Goal: Task Accomplishment & Management: Manage account settings

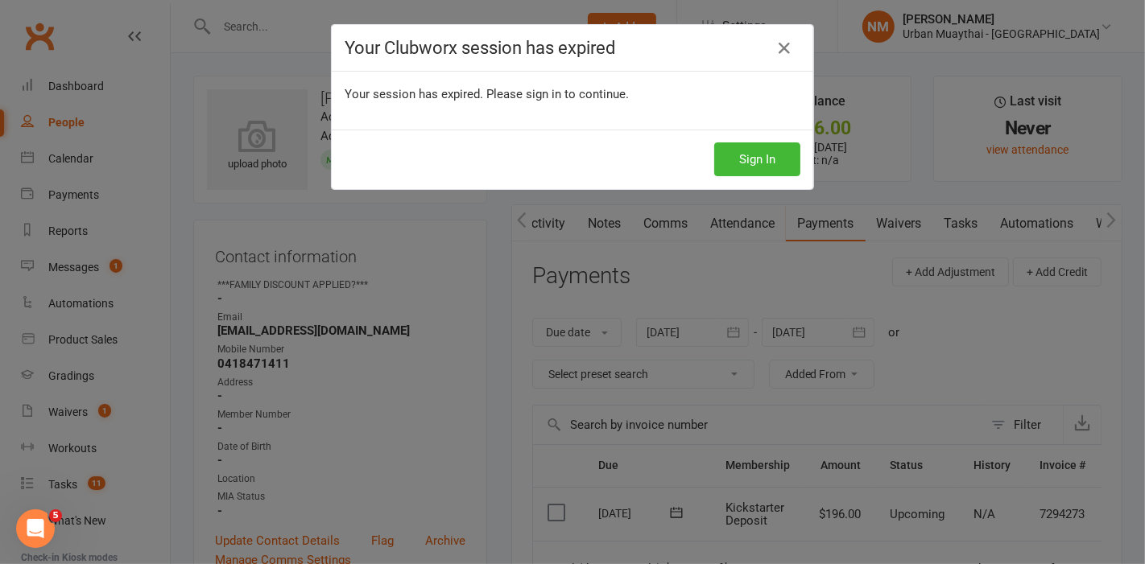
scroll to position [0, 48]
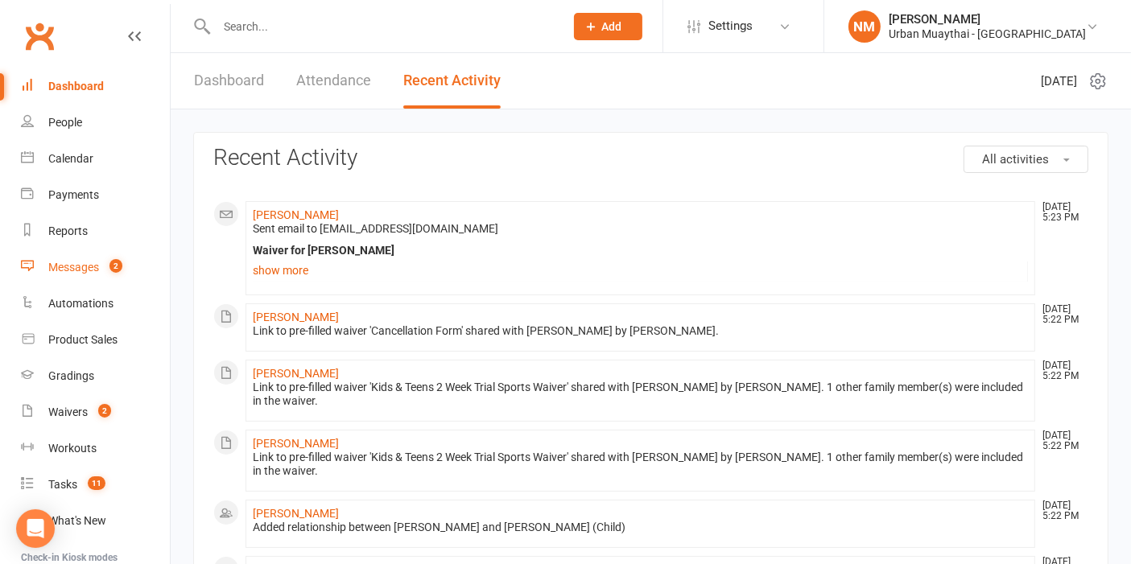
click at [81, 261] on div "Messages" at bounding box center [73, 267] width 51 height 13
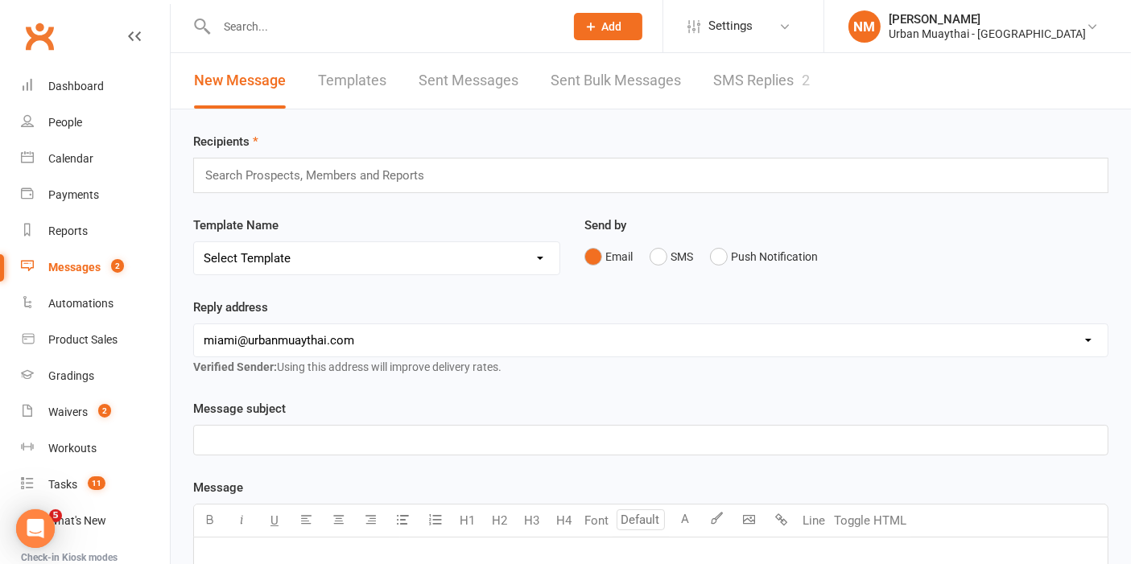
click at [744, 79] on link "SMS Replies 2" at bounding box center [761, 81] width 97 height 56
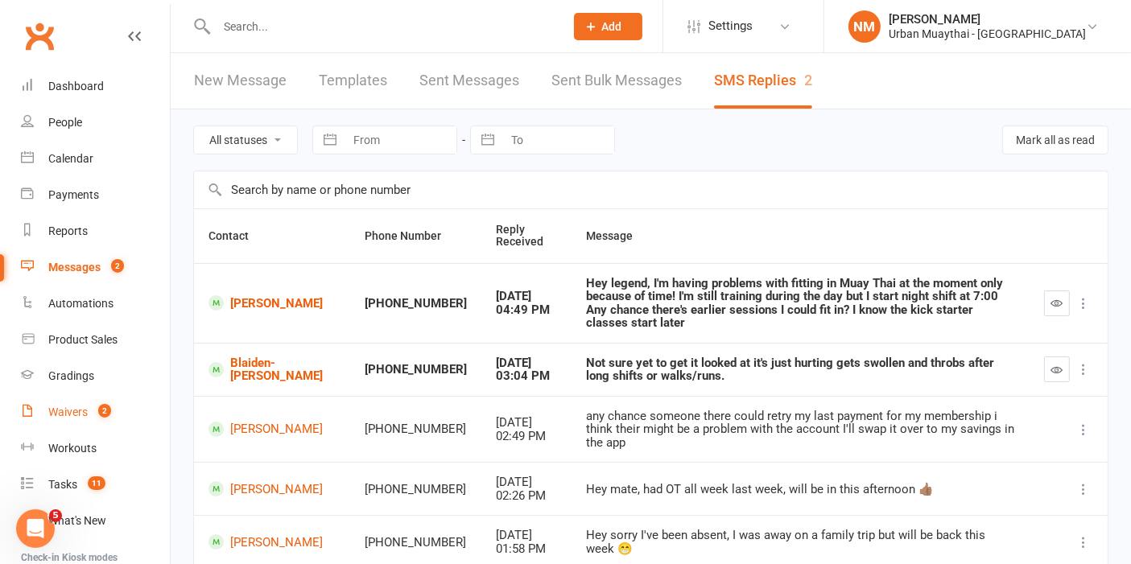
click at [77, 414] on div "Waivers" at bounding box center [67, 412] width 39 height 13
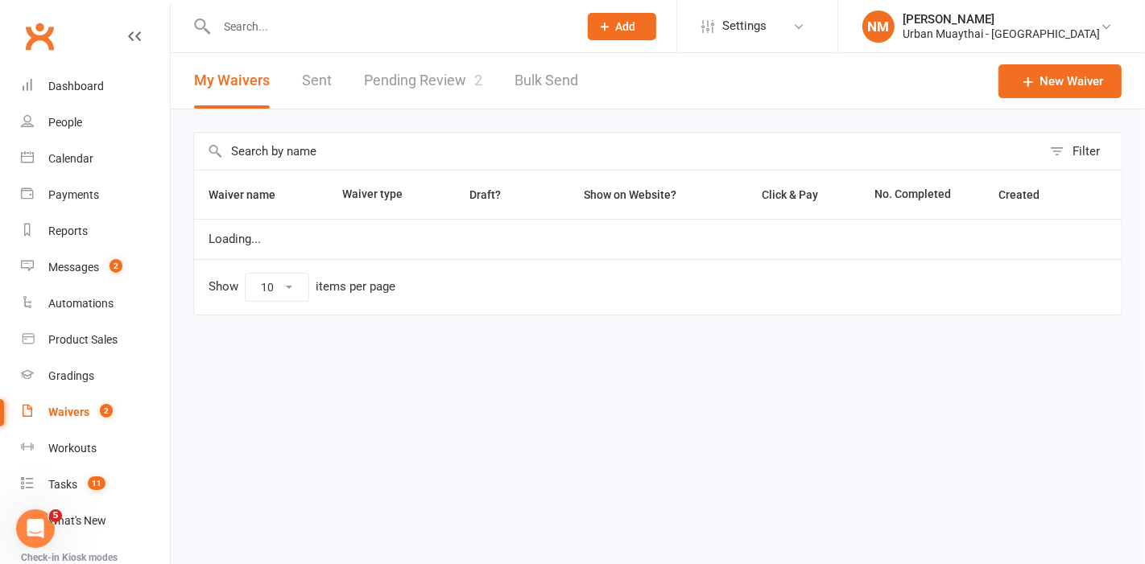
select select "50"
click at [419, 74] on link "Pending Review 2" at bounding box center [423, 81] width 118 height 56
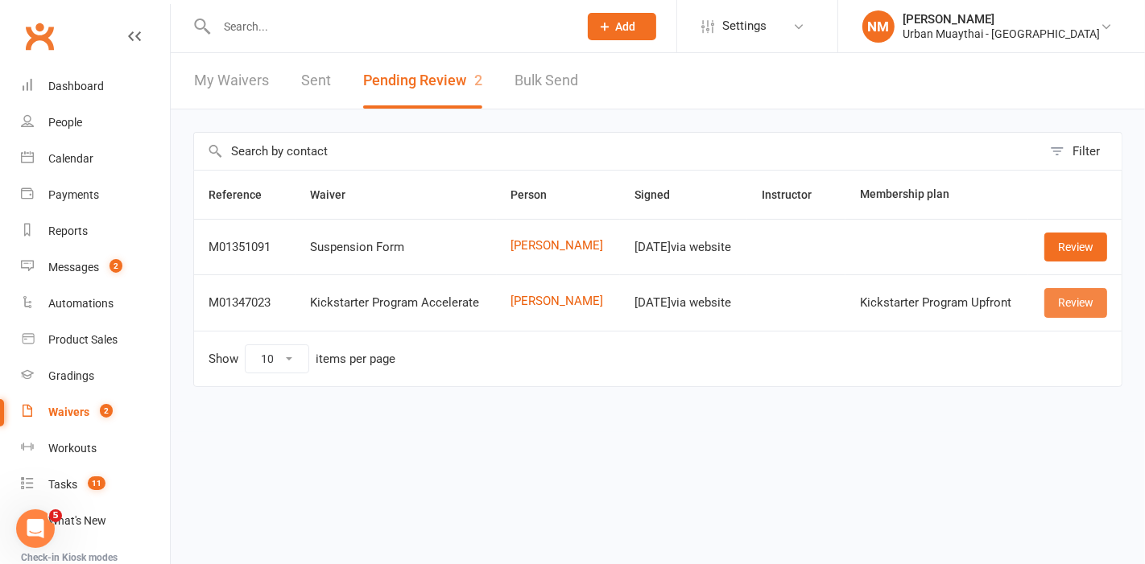
click at [1086, 302] on link "Review" at bounding box center [1075, 302] width 63 height 29
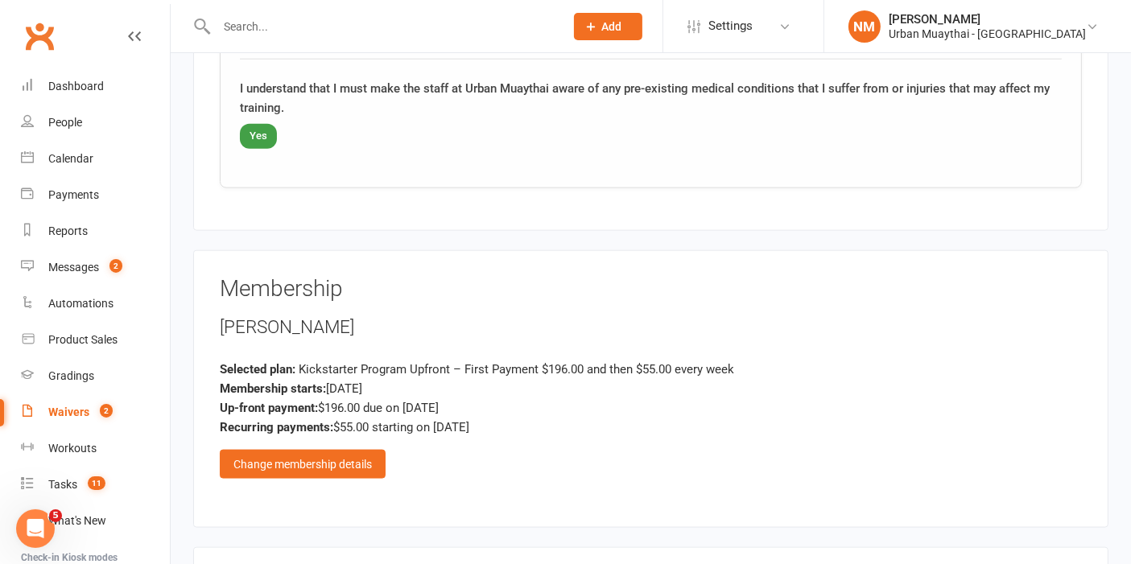
scroll to position [2057, 0]
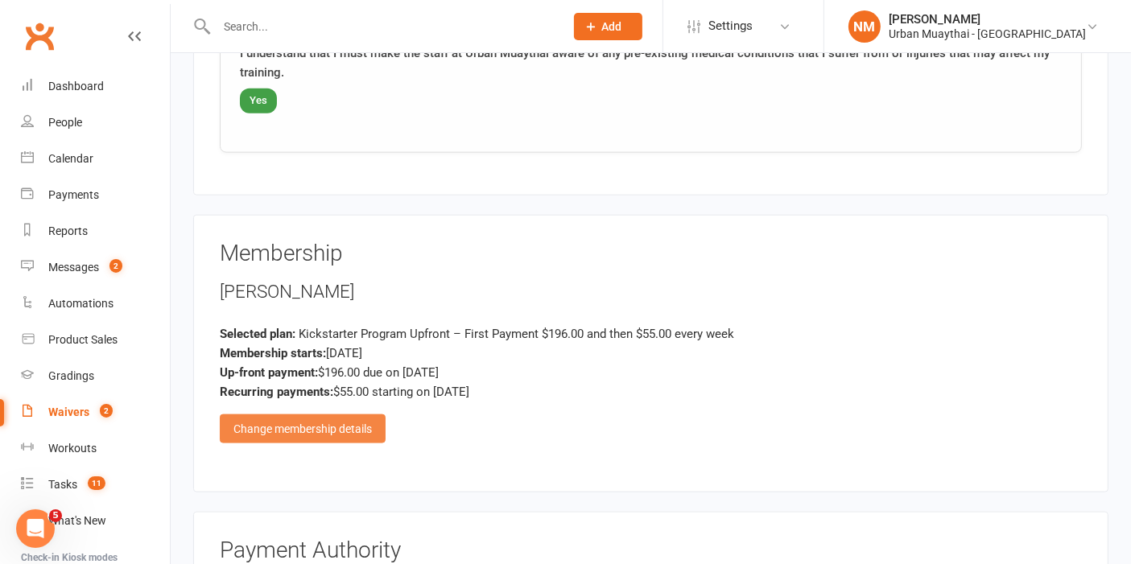
click at [363, 415] on div "Change membership details" at bounding box center [303, 429] width 166 height 29
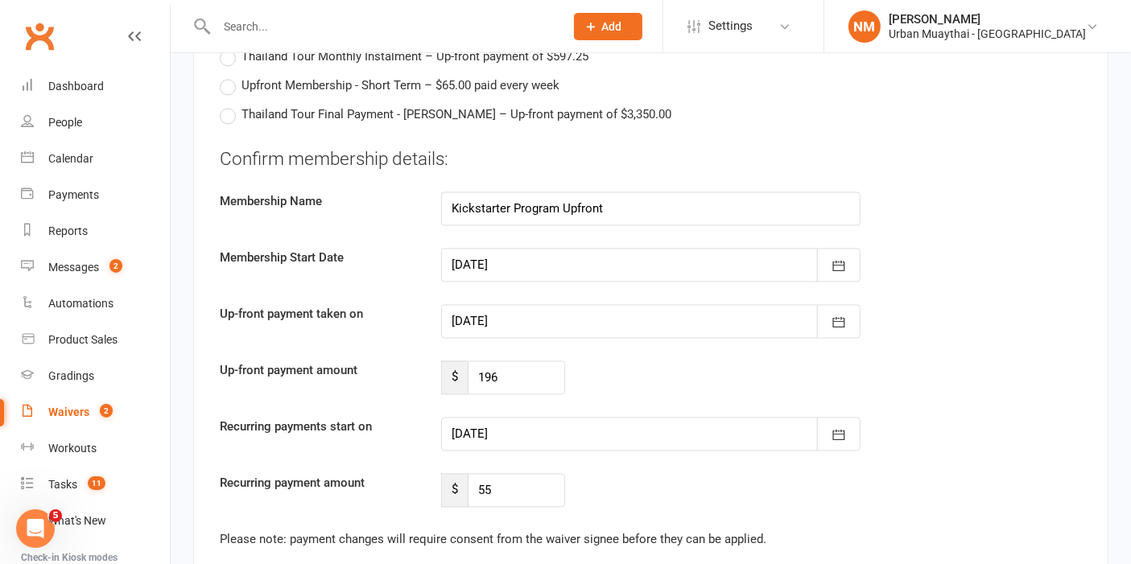
scroll to position [3131, 0]
click at [851, 248] on button "button" at bounding box center [838, 265] width 43 height 34
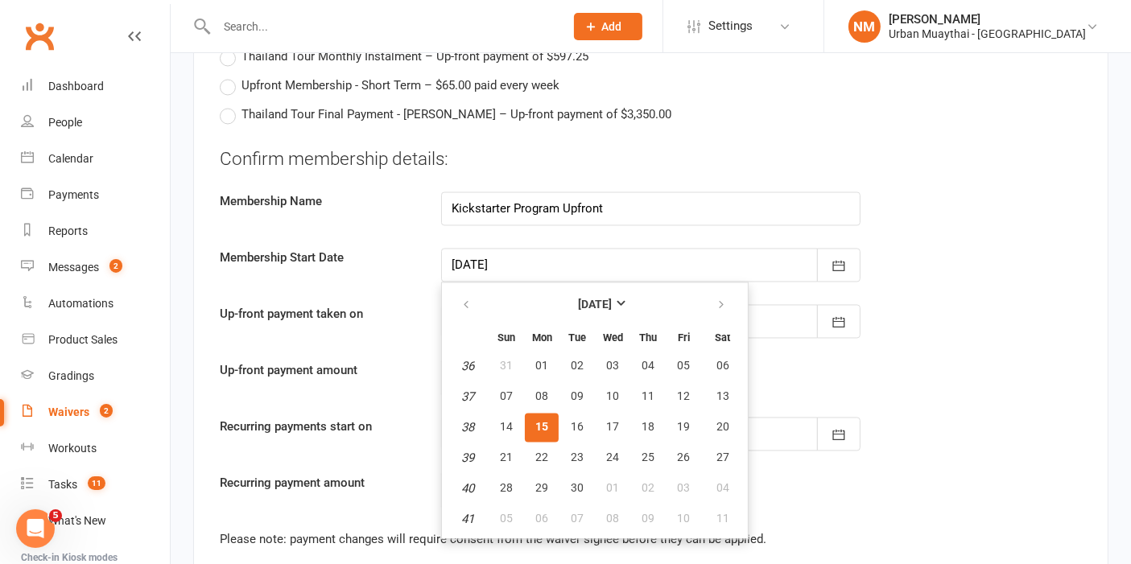
click at [899, 361] on div "Up-front payment amount $ 196" at bounding box center [651, 378] width 887 height 34
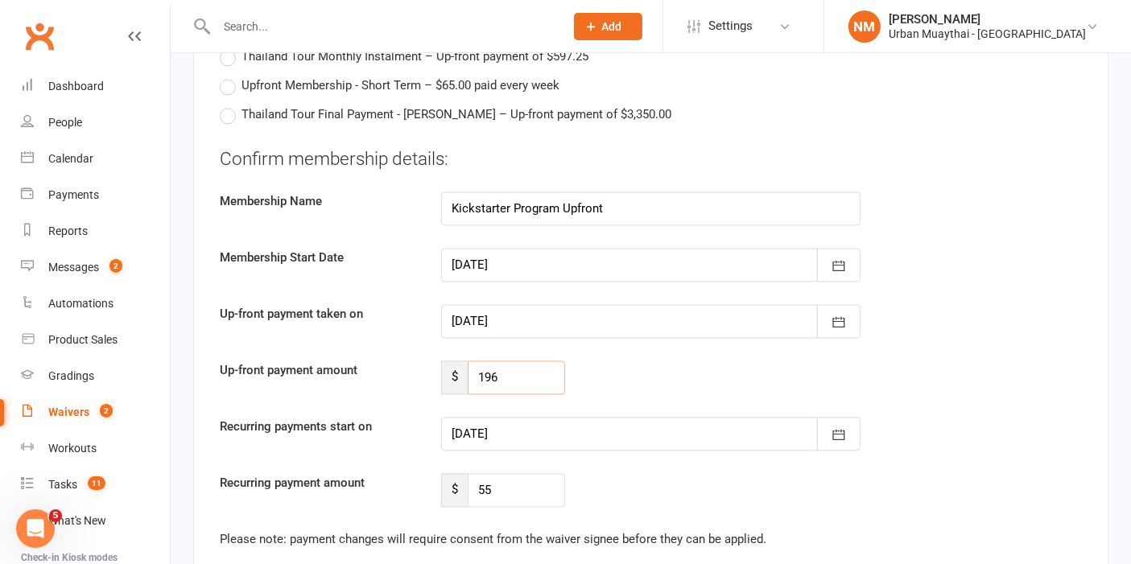
click at [513, 361] on input "196" at bounding box center [516, 378] width 97 height 34
click at [630, 361] on div "Up-front payment amount $ 196" at bounding box center [651, 378] width 887 height 34
drag, startPoint x: 539, startPoint y: 308, endPoint x: 432, endPoint y: 284, distance: 109.6
click at [431, 361] on div "$ 196" at bounding box center [503, 378] width 148 height 34
click at [401, 417] on label "Recurring payments start on" at bounding box center [318, 426] width 221 height 19
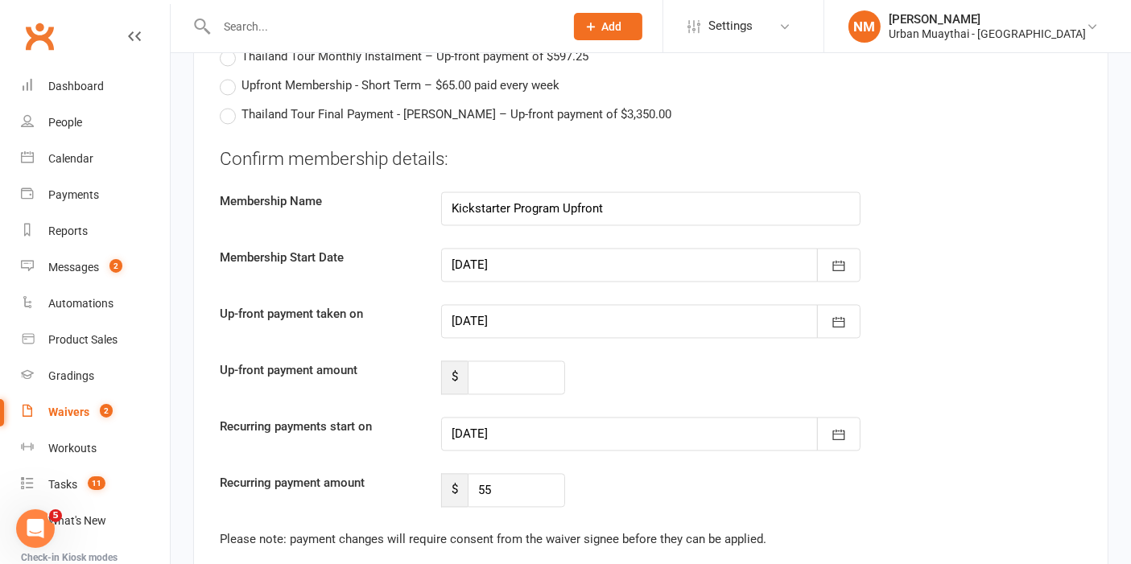
click at [610, 417] on div at bounding box center [651, 434] width 420 height 34
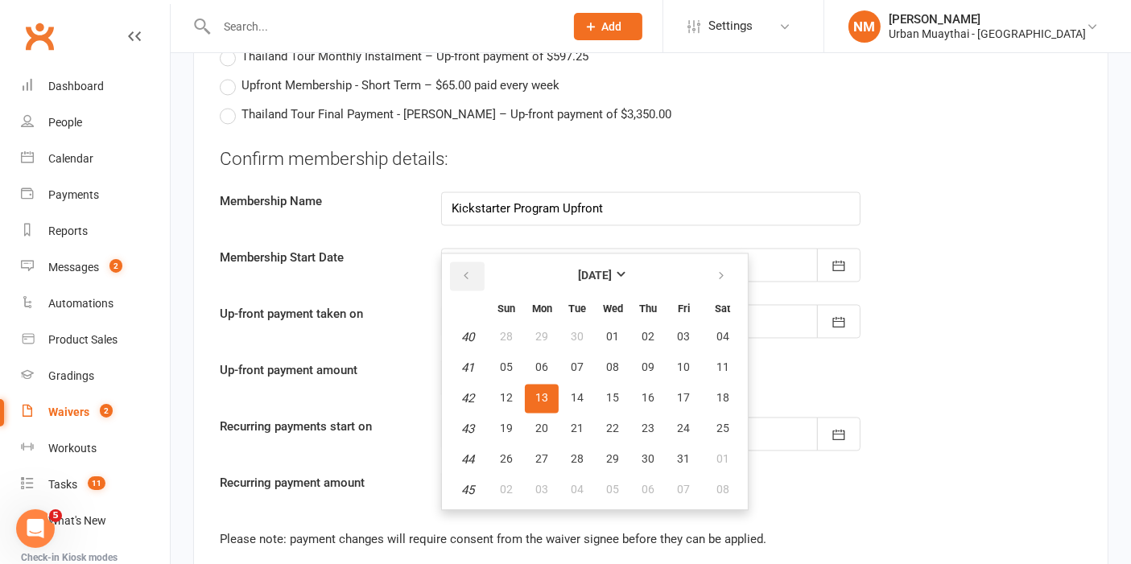
click at [461, 270] on icon "button" at bounding box center [466, 276] width 11 height 13
click at [713, 262] on button "button" at bounding box center [722, 276] width 35 height 29
click at [686, 384] on button "17" at bounding box center [684, 398] width 34 height 29
type input "17 Oct 2025"
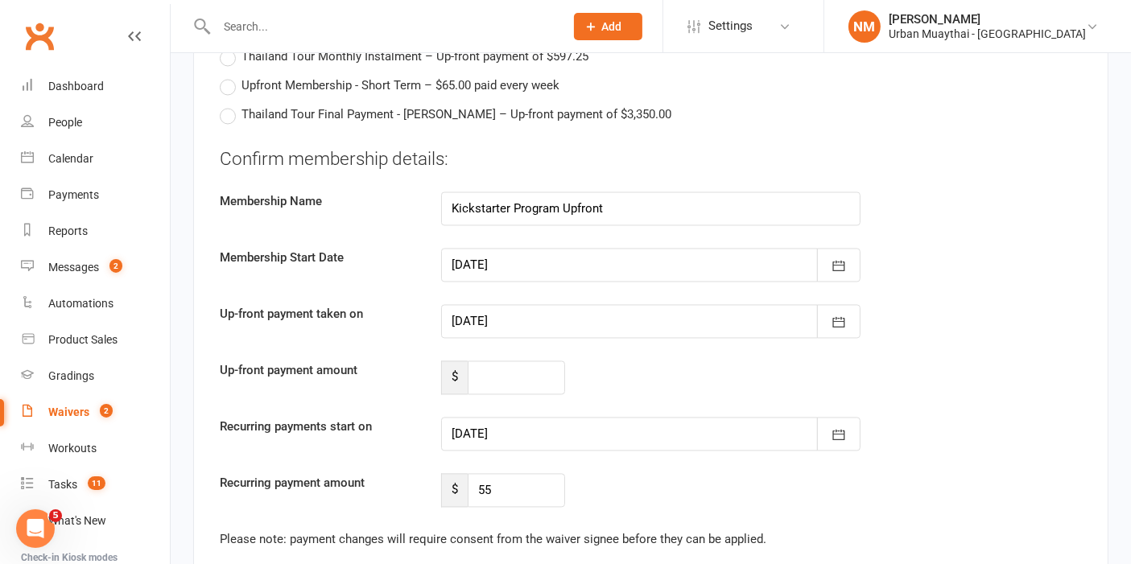
click at [1000, 417] on div "Recurring payments start on 17 Oct 2025 October 2025 Sun Mon Tue Wed Thu Fri Sa…" at bounding box center [651, 434] width 887 height 34
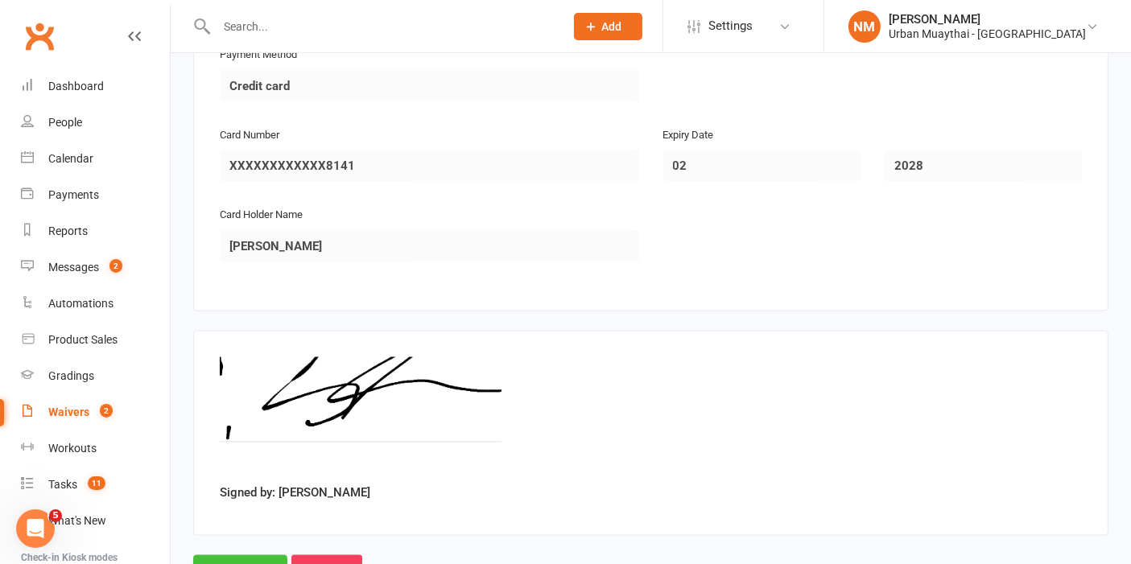
click at [234, 556] on input "Approve" at bounding box center [240, 573] width 94 height 34
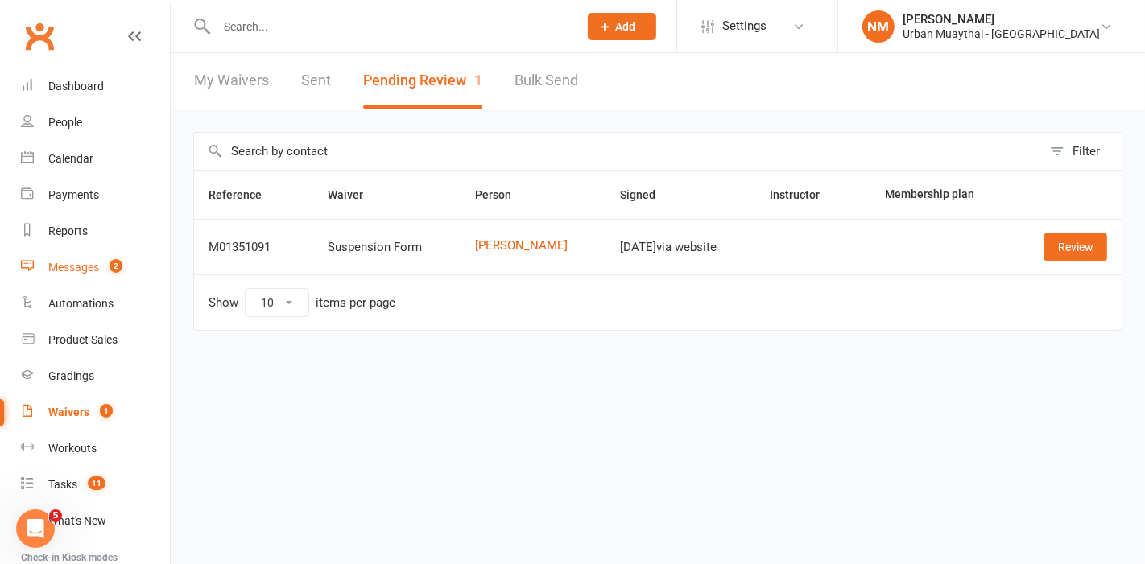
click at [76, 261] on div "Messages" at bounding box center [73, 267] width 51 height 13
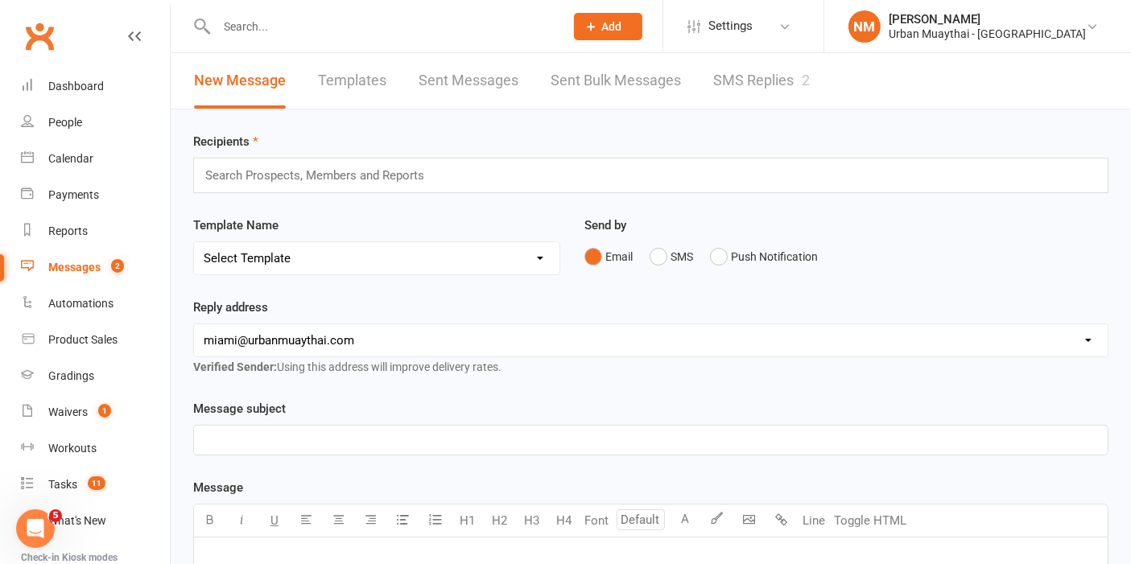
click at [783, 86] on link "SMS Replies 2" at bounding box center [761, 81] width 97 height 56
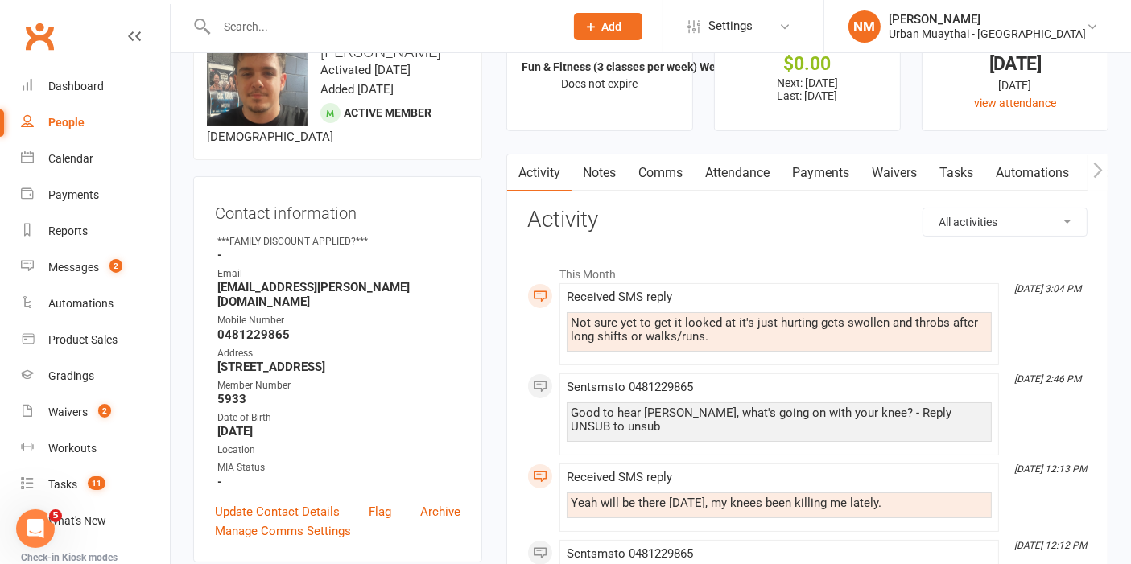
scroll to position [89, 0]
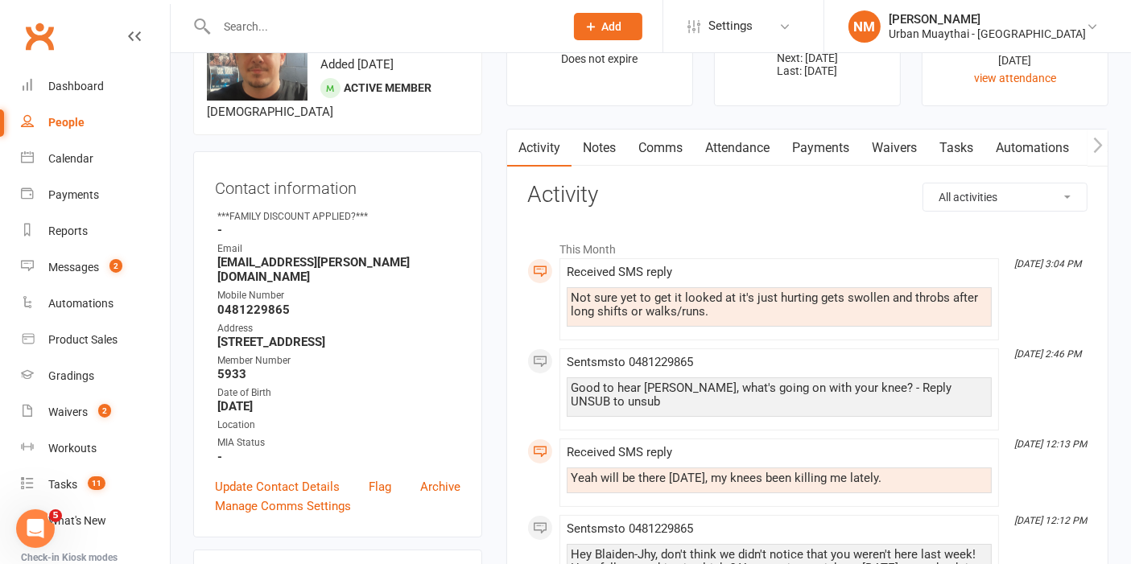
click at [655, 138] on link "Comms" at bounding box center [660, 148] width 67 height 37
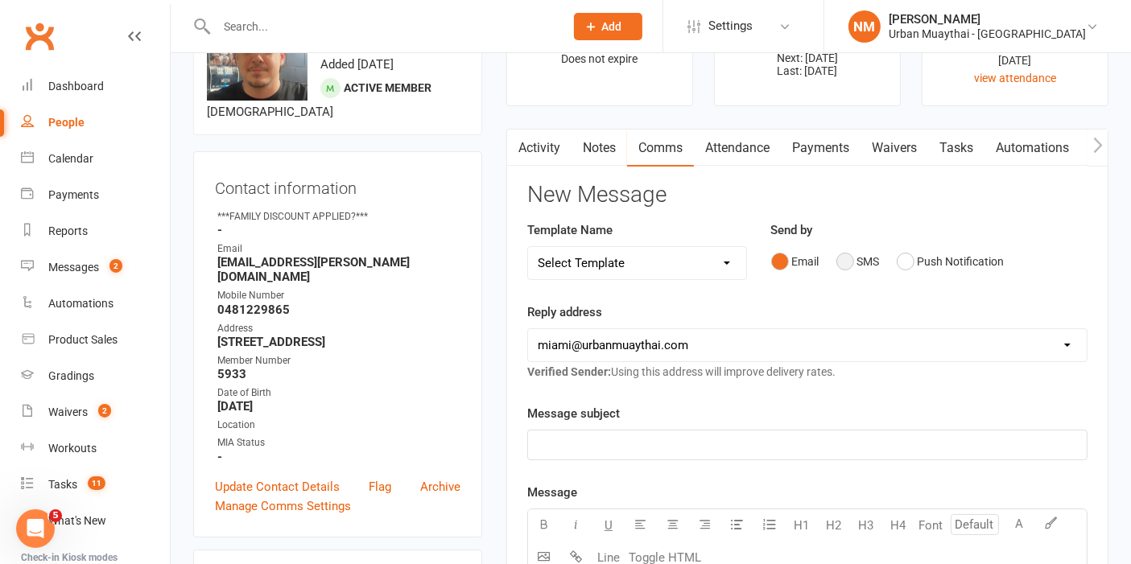
click at [845, 262] on button "SMS" at bounding box center [858, 261] width 43 height 31
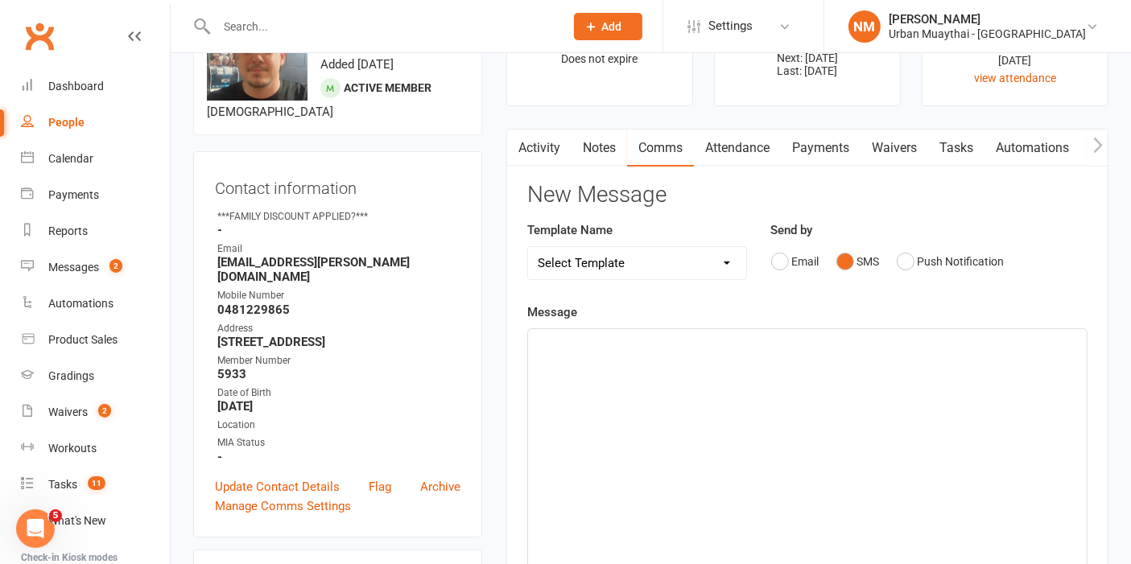
click at [647, 371] on div "﻿" at bounding box center [807, 450] width 559 height 242
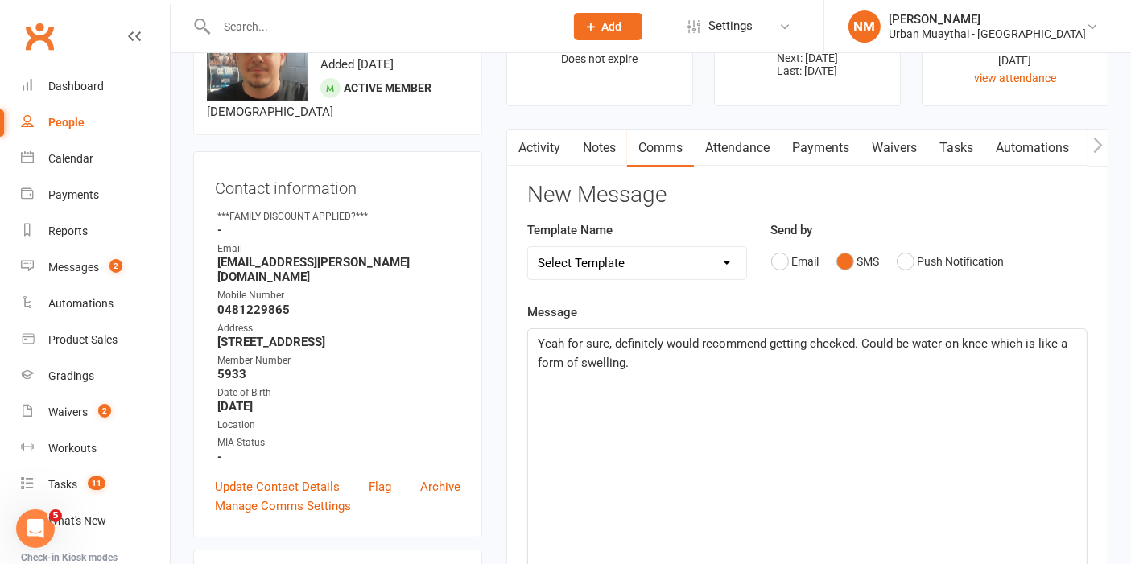
click at [639, 361] on p "Yeah for sure, definitely would recommend getting checked. Could be water on kn…" at bounding box center [807, 353] width 539 height 39
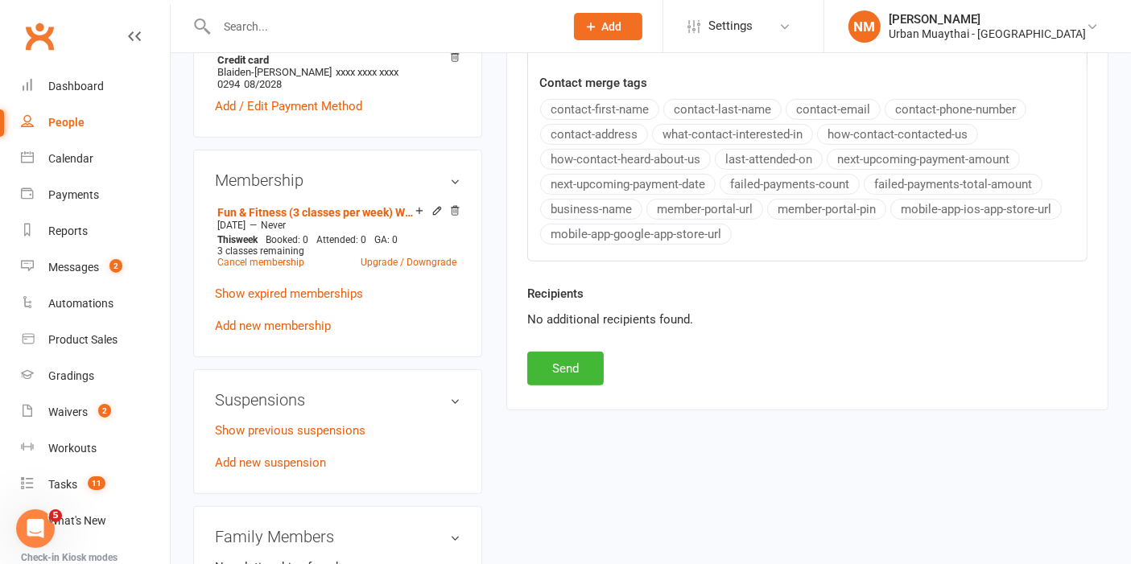
scroll to position [715, 0]
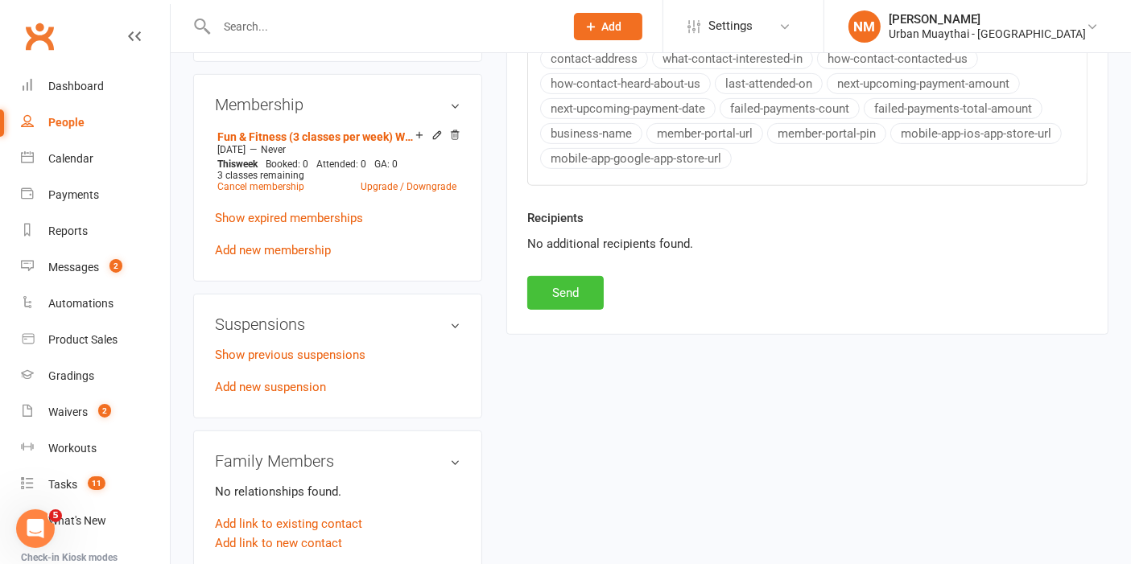
click at [569, 282] on button "Send" at bounding box center [565, 293] width 76 height 34
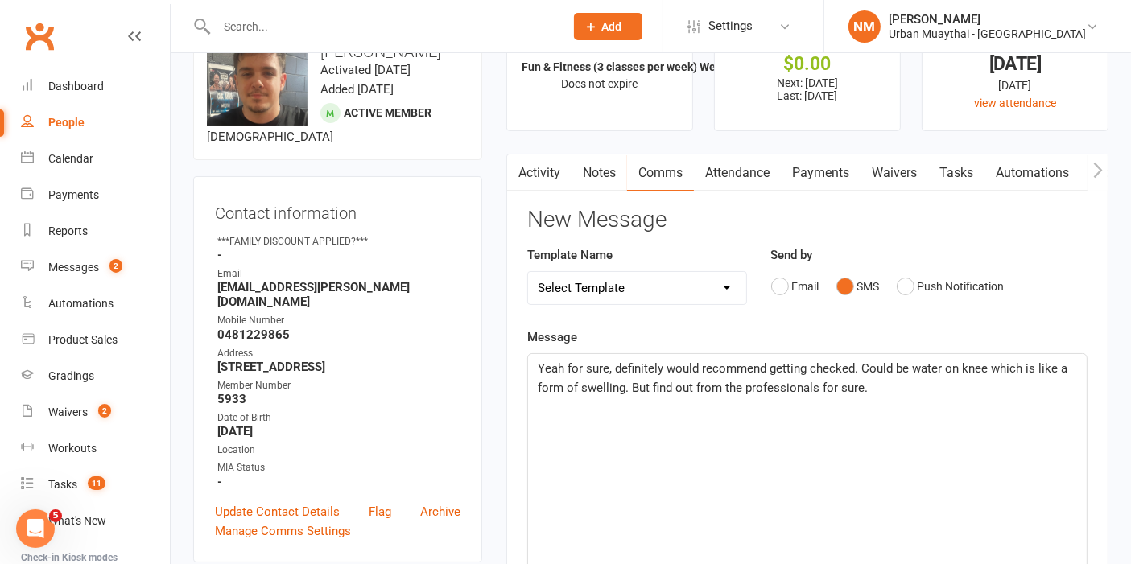
scroll to position [0, 0]
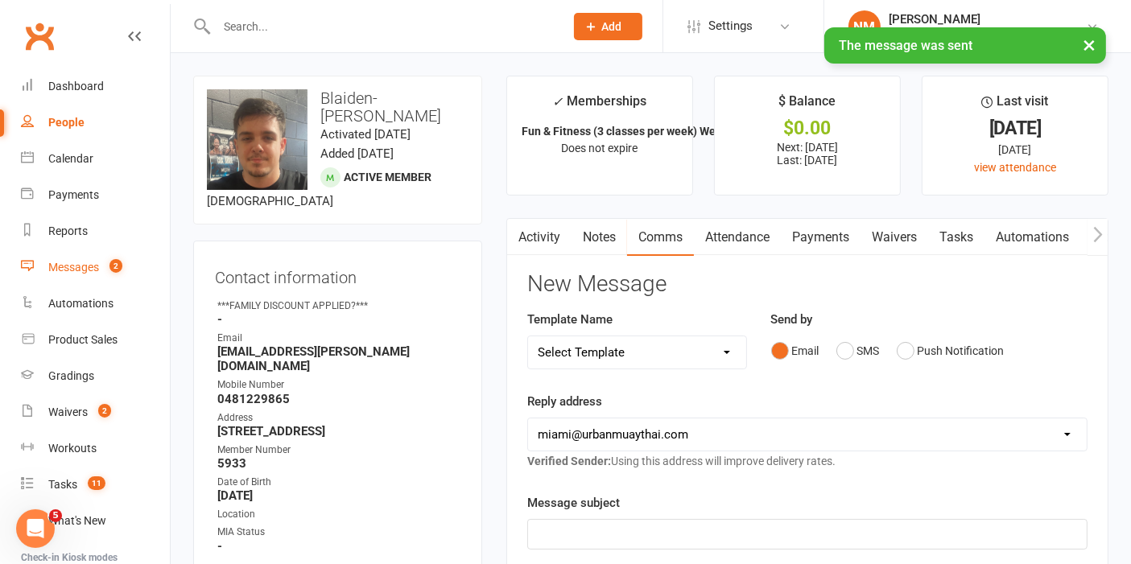
click at [53, 250] on link "Messages 2" at bounding box center [95, 268] width 149 height 36
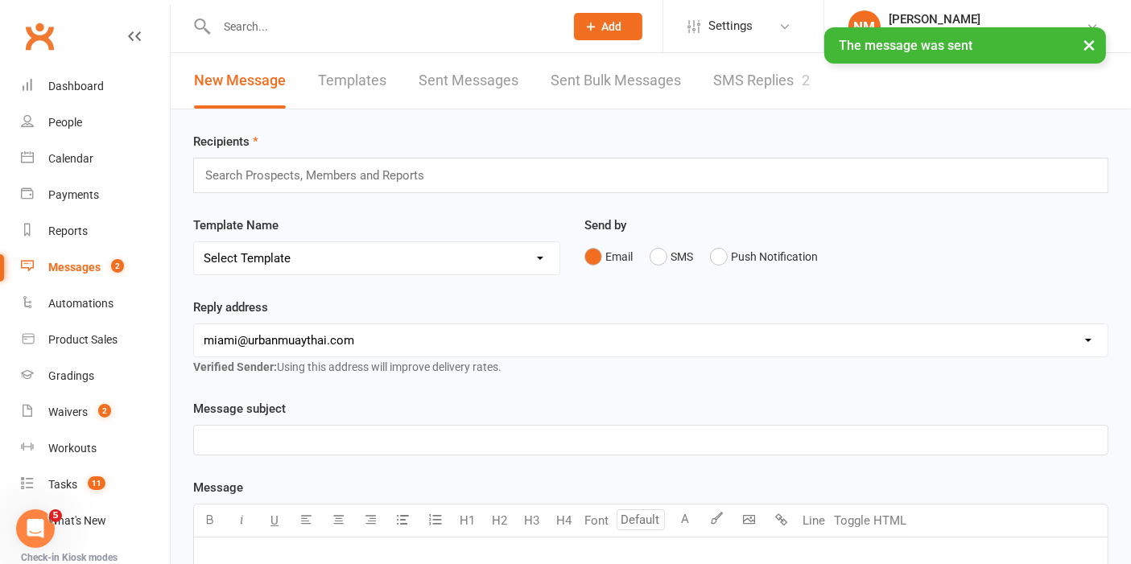
click at [761, 27] on div "× The message was sent" at bounding box center [555, 27] width 1110 height 0
click at [761, 79] on link "SMS Replies 2" at bounding box center [761, 81] width 97 height 56
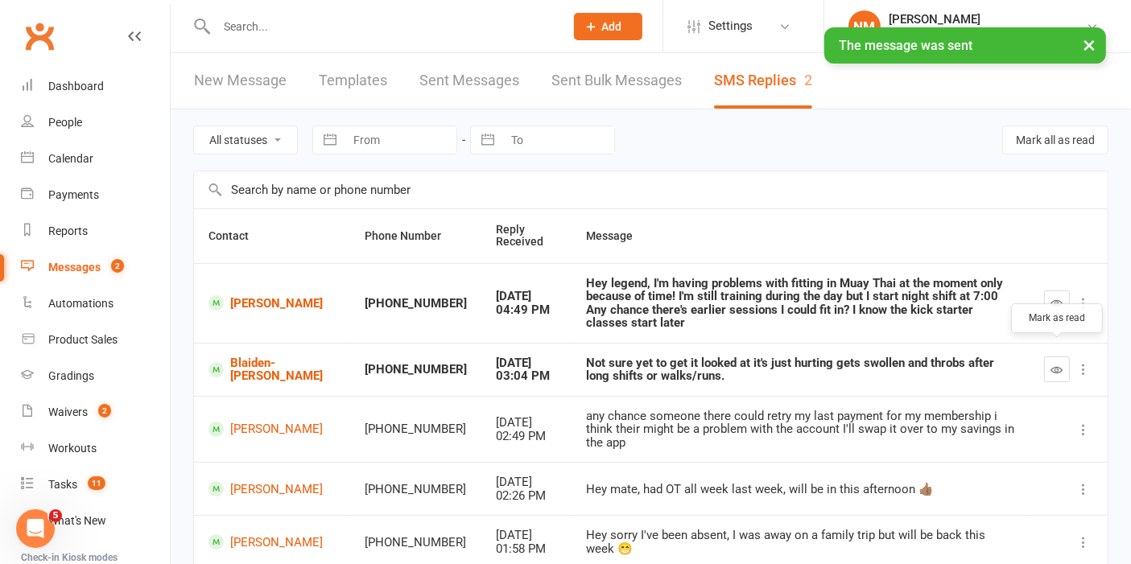
click at [1060, 365] on button "button" at bounding box center [1057, 370] width 26 height 26
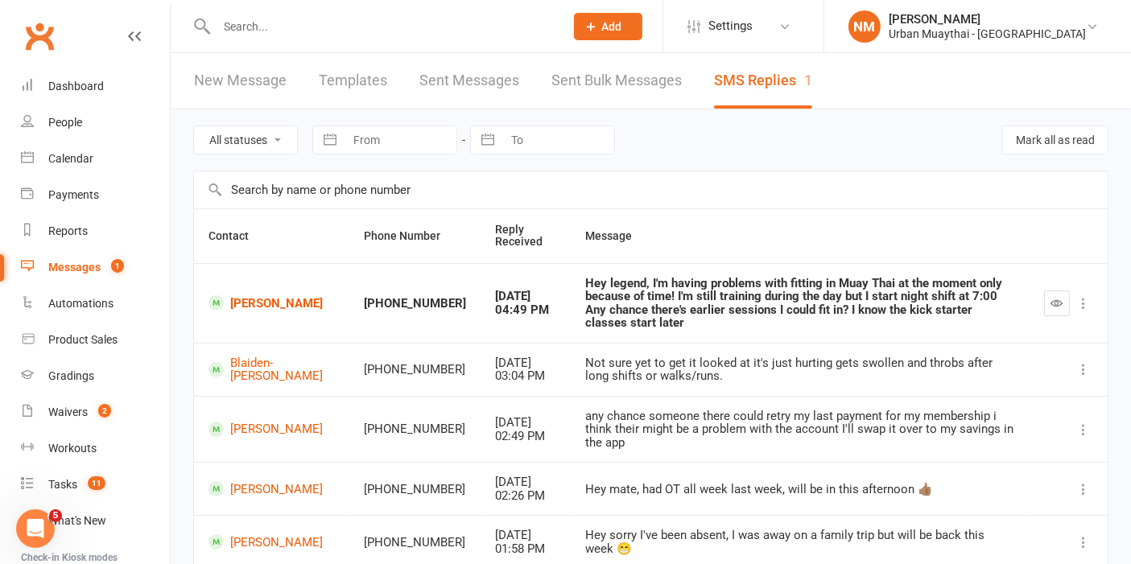
click at [283, 35] on input "text" at bounding box center [382, 26] width 341 height 23
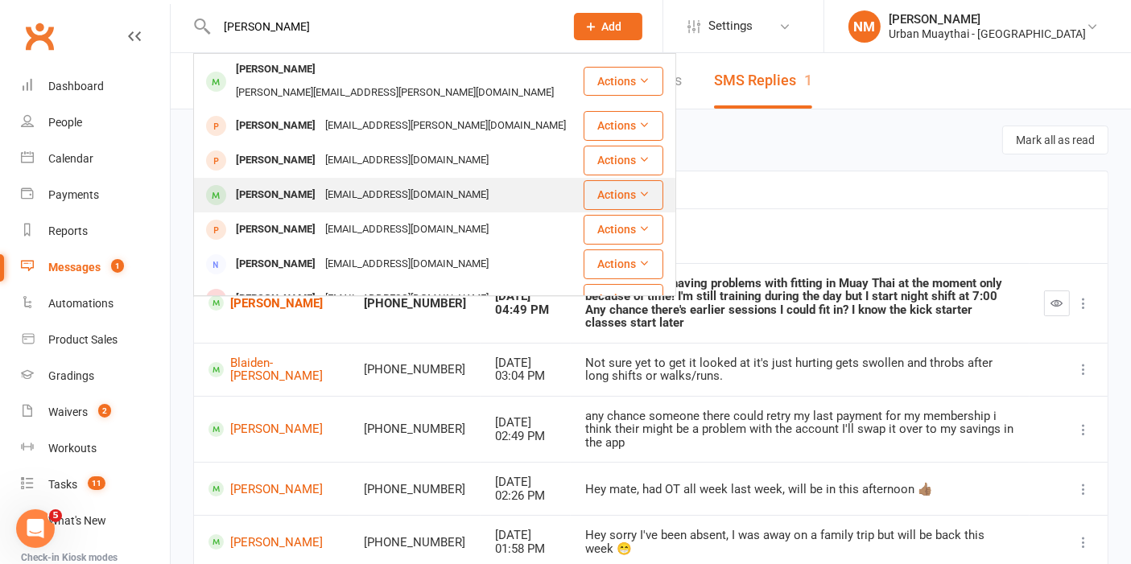
type input "lara g"
click at [280, 184] on div "[PERSON_NAME]" at bounding box center [275, 195] width 89 height 23
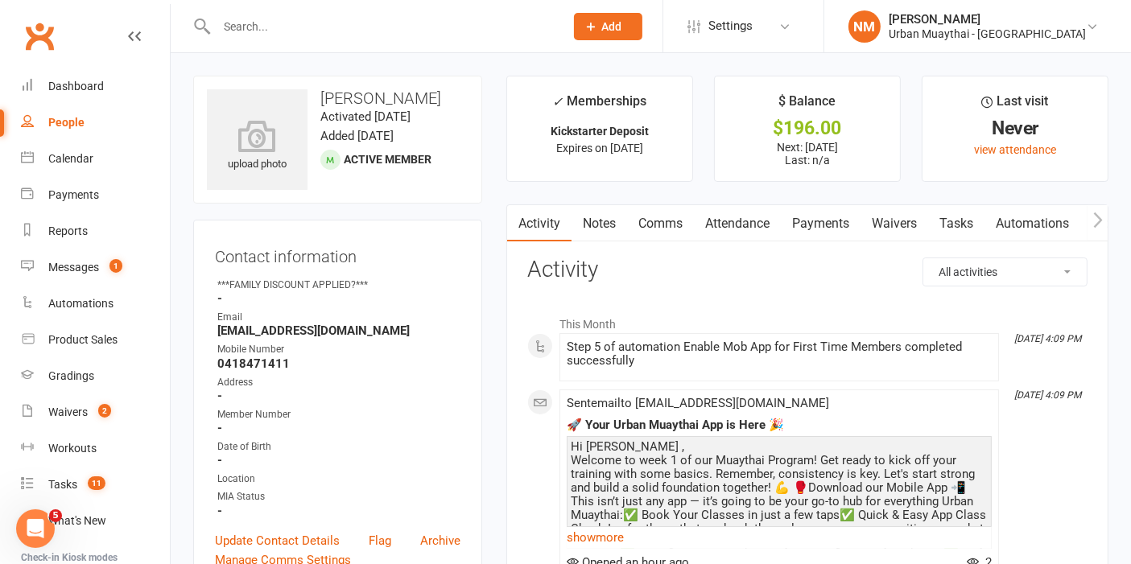
click at [940, 219] on link "Tasks" at bounding box center [956, 223] width 56 height 37
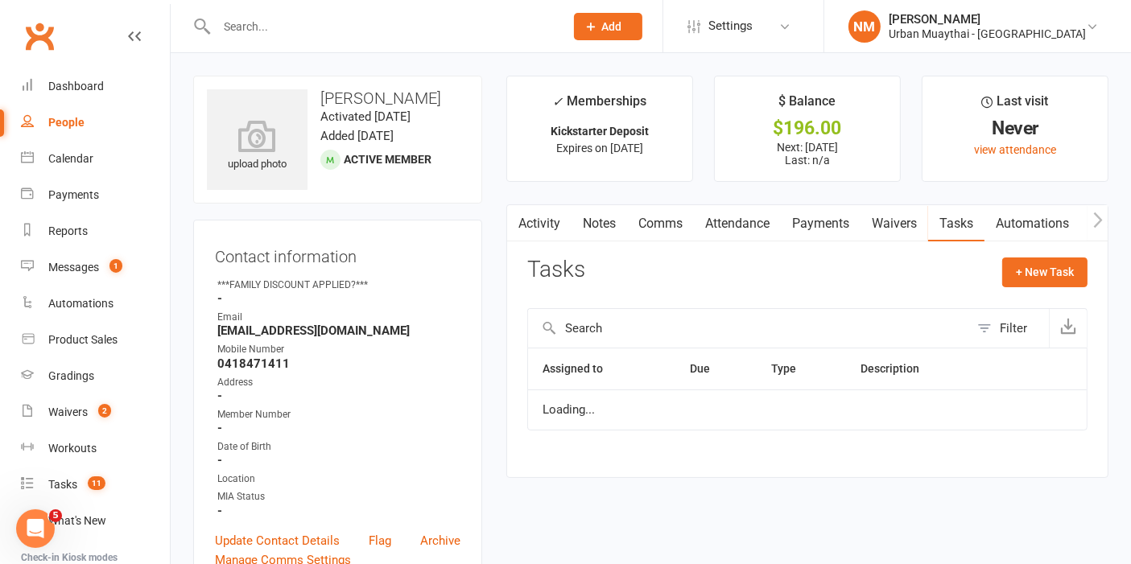
click at [899, 213] on link "Waivers" at bounding box center [895, 223] width 68 height 37
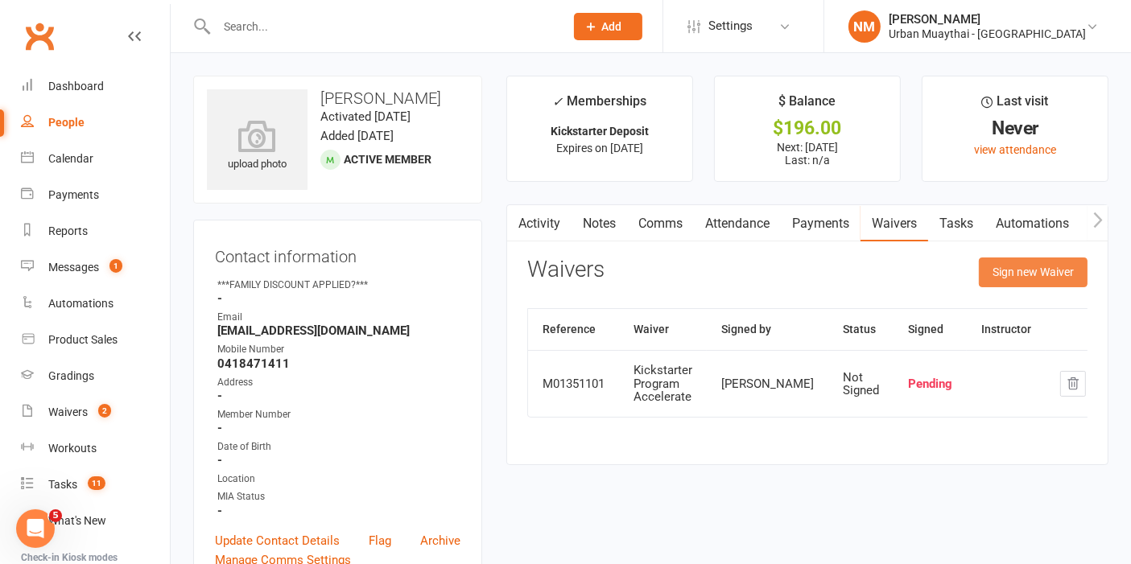
click at [1007, 268] on button "Sign new Waiver" at bounding box center [1033, 272] width 109 height 29
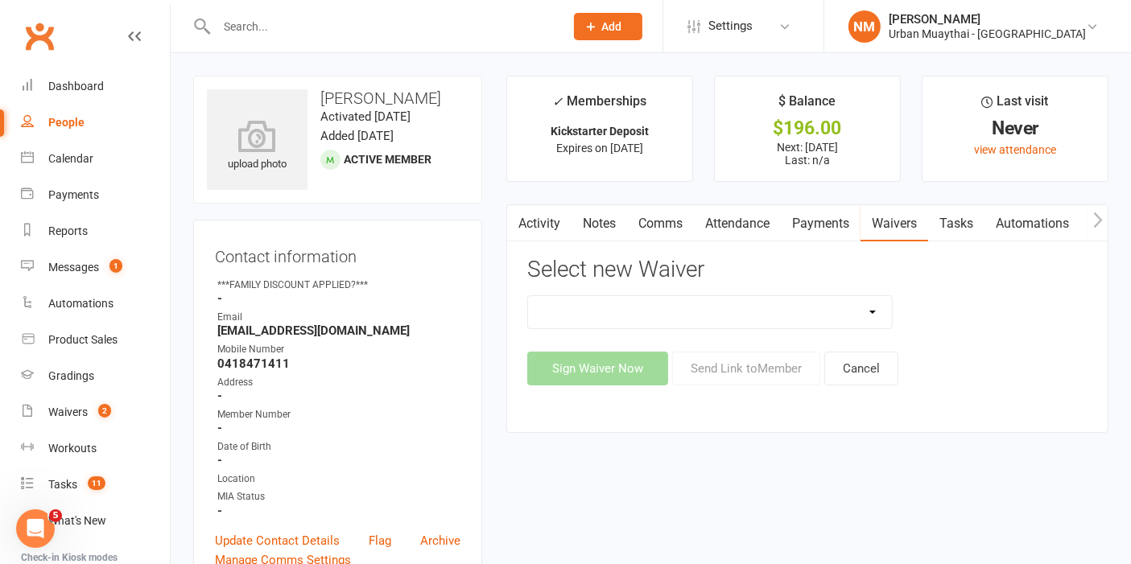
click at [785, 312] on select "12 Month Agreement 15-18 years Kickstarter Program 15-18 years membership 1 Yea…" at bounding box center [710, 312] width 364 height 32
select select "11334"
click at [528, 296] on select "12 Month Agreement 15-18 years Kickstarter Program 15-18 years membership 1 Yea…" at bounding box center [710, 312] width 364 height 32
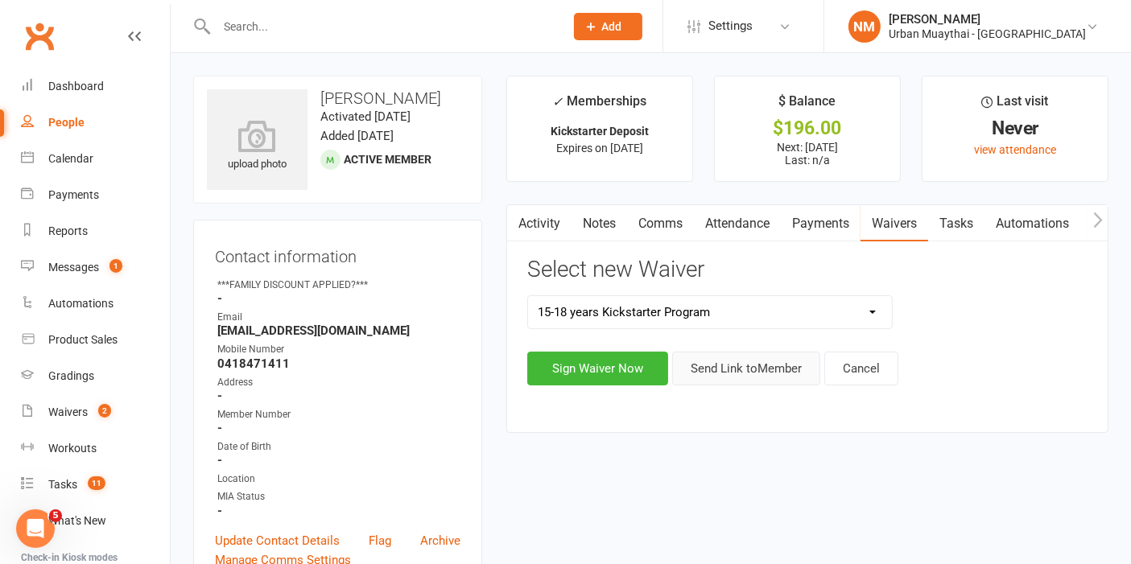
click at [755, 362] on button "Send Link to Member" at bounding box center [746, 369] width 148 height 34
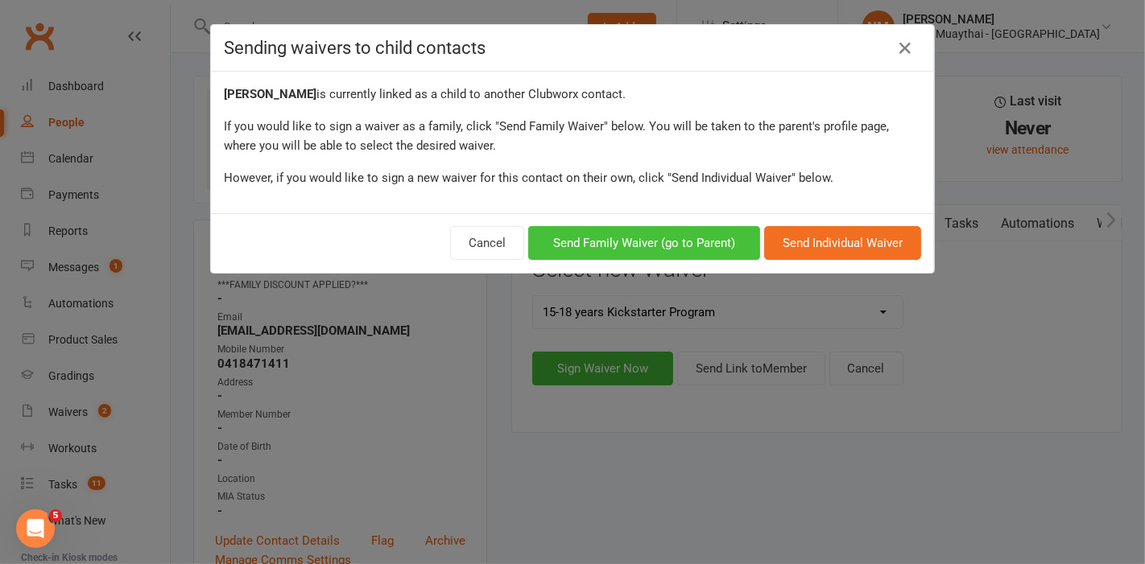
click at [679, 245] on button "Send Family Waiver (go to Parent)" at bounding box center [644, 243] width 232 height 34
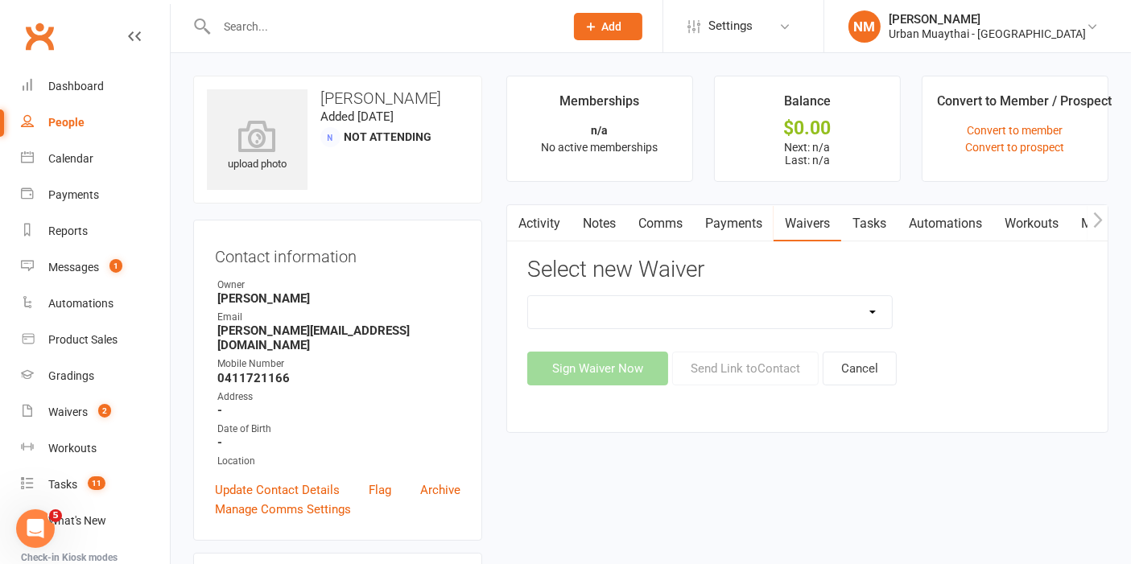
click at [778, 318] on select "12 Month Agreement 15-18 years Kickstarter Program 15-18 years membership 1 Yea…" at bounding box center [710, 312] width 364 height 32
select select "11334"
click at [528, 296] on select "12 Month Agreement 15-18 years Kickstarter Program 15-18 years membership 1 Yea…" at bounding box center [710, 312] width 364 height 32
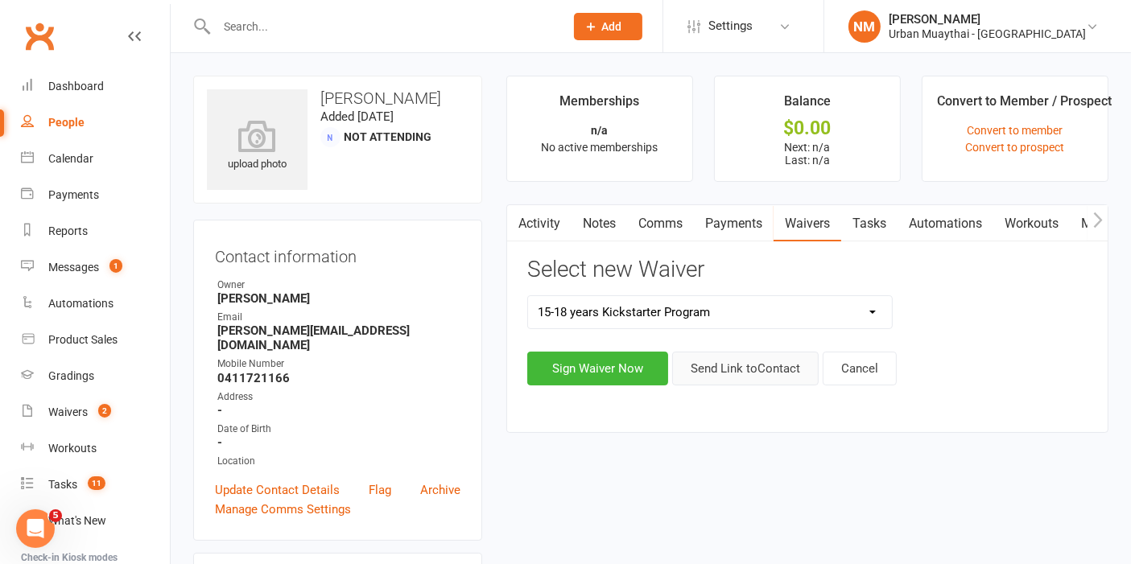
click at [747, 362] on button "Send Link to Contact" at bounding box center [745, 369] width 147 height 34
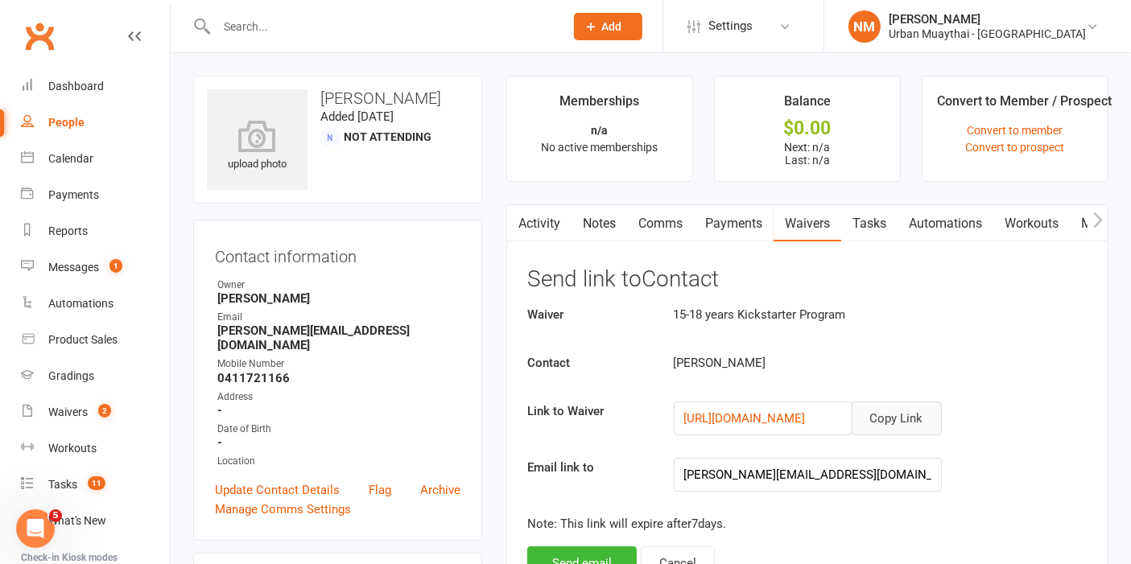
click at [878, 412] on button "Copy Link" at bounding box center [897, 419] width 90 height 34
click at [921, 426] on button "Copy Link" at bounding box center [897, 419] width 90 height 34
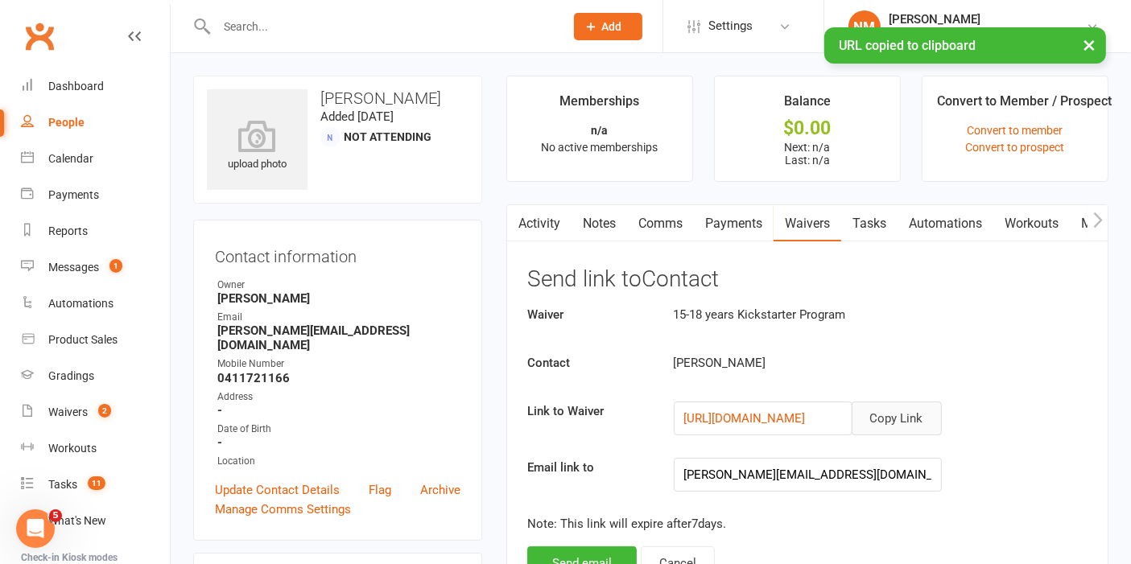
click at [669, 221] on link "Comms" at bounding box center [660, 223] width 67 height 37
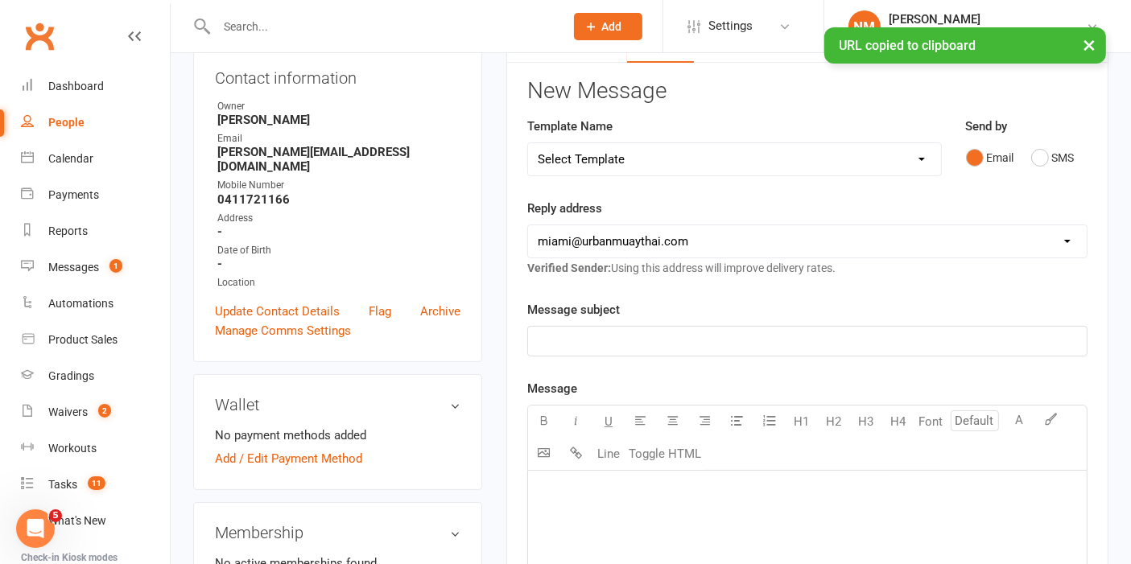
scroll to position [89, 0]
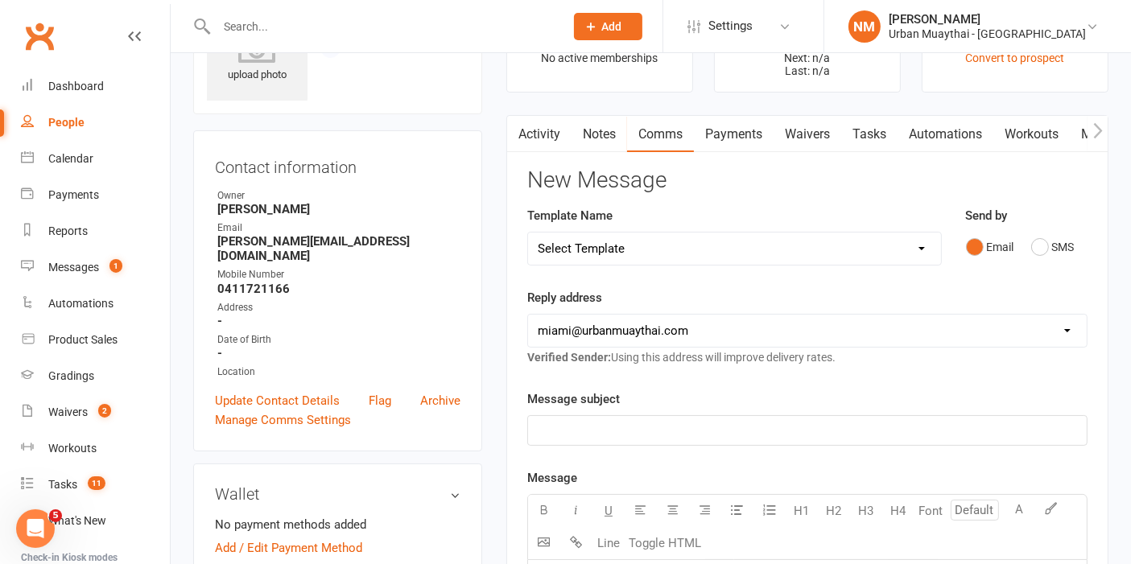
click at [621, 437] on p "﻿" at bounding box center [807, 430] width 539 height 19
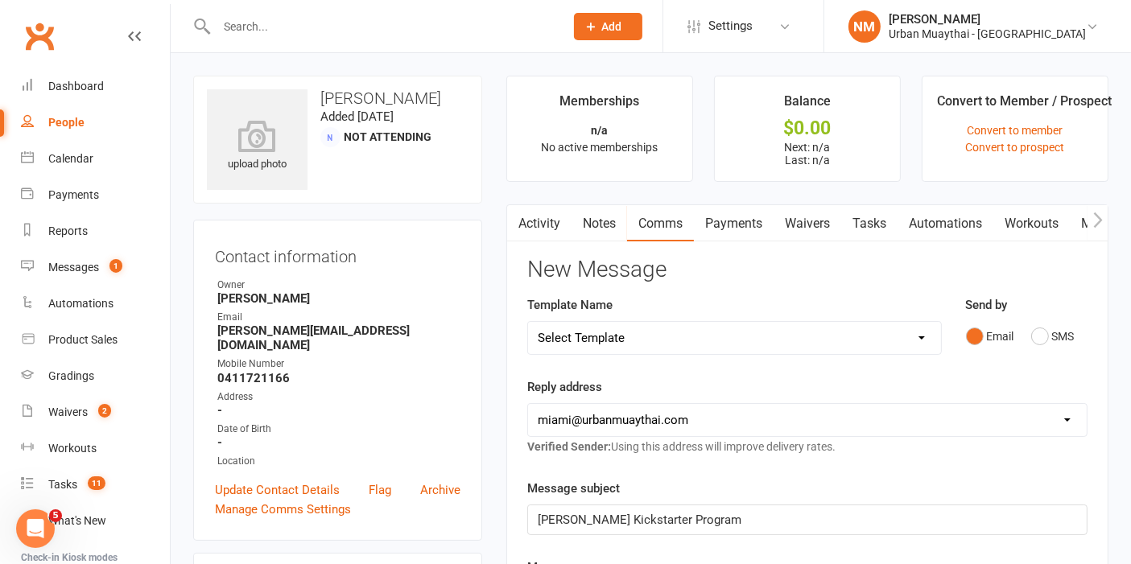
scroll to position [316, 0]
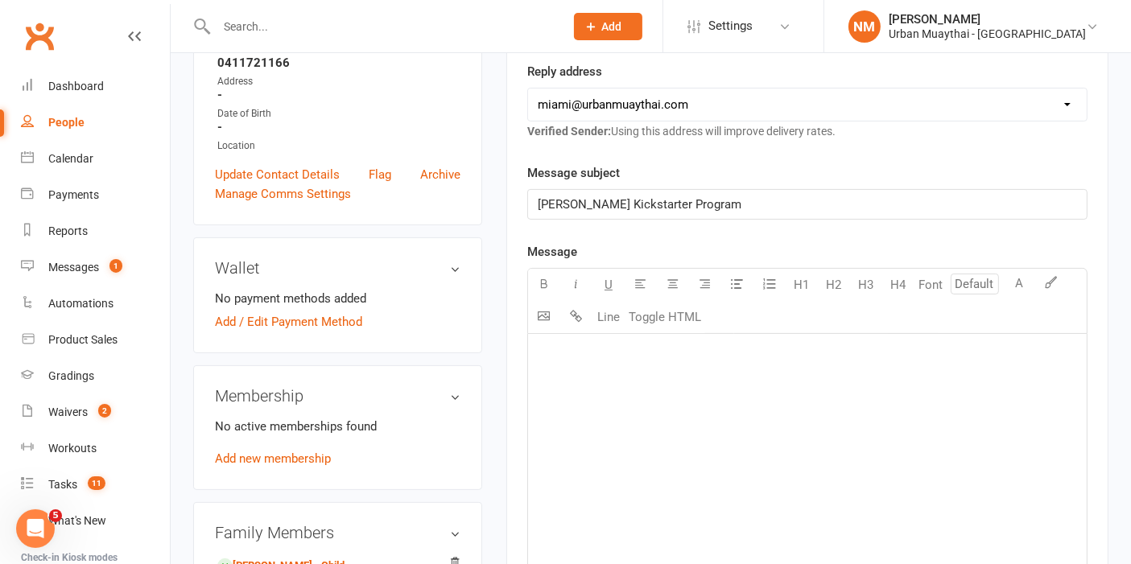
click at [556, 428] on div "﻿" at bounding box center [807, 455] width 559 height 242
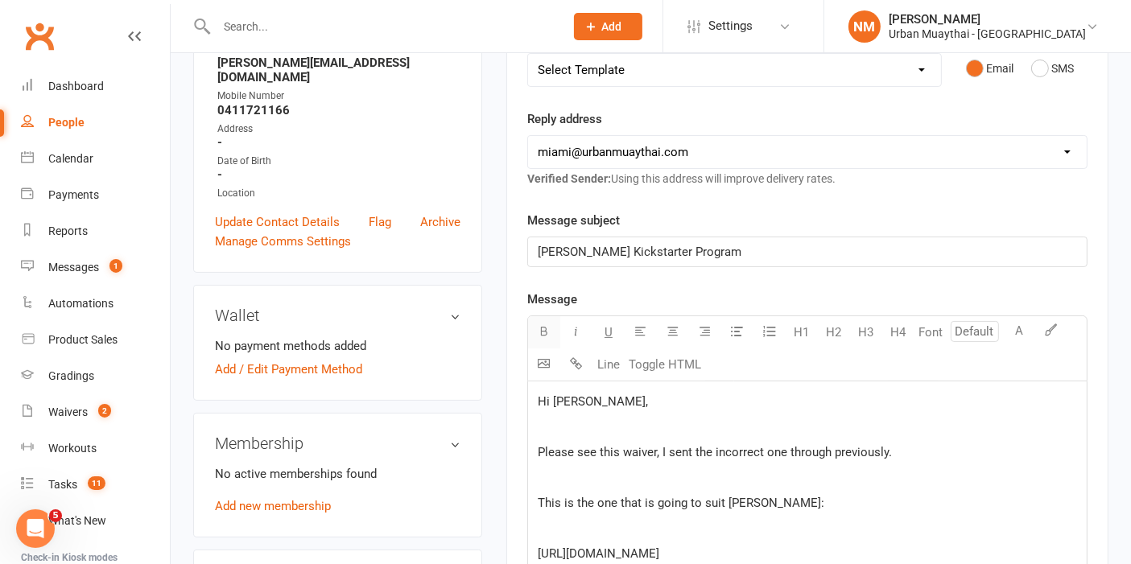
scroll to position [556, 0]
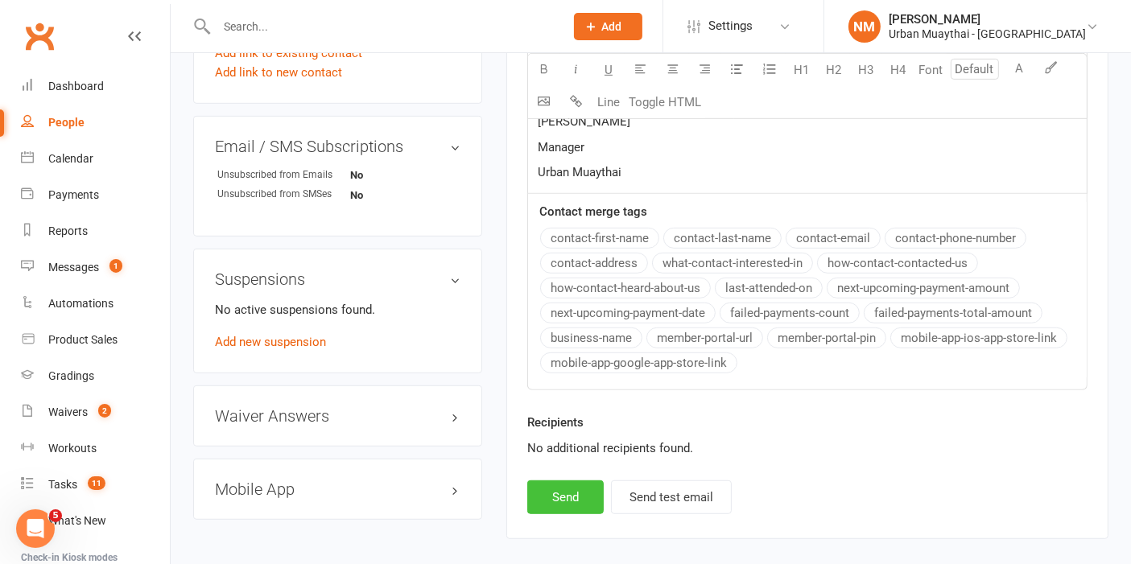
click at [561, 511] on button "Send" at bounding box center [565, 498] width 76 height 34
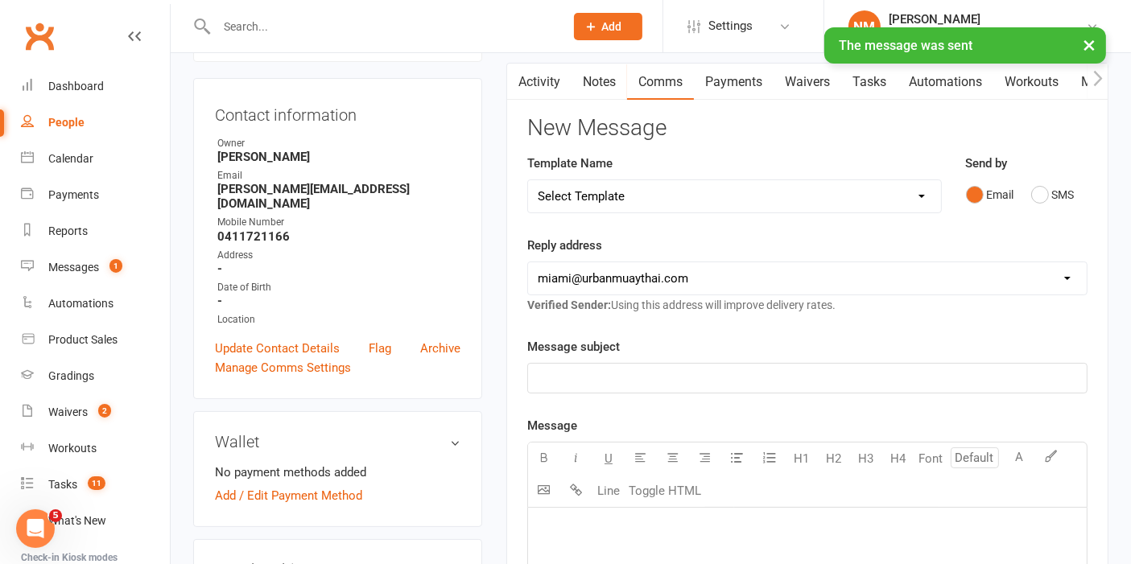
scroll to position [137, 0]
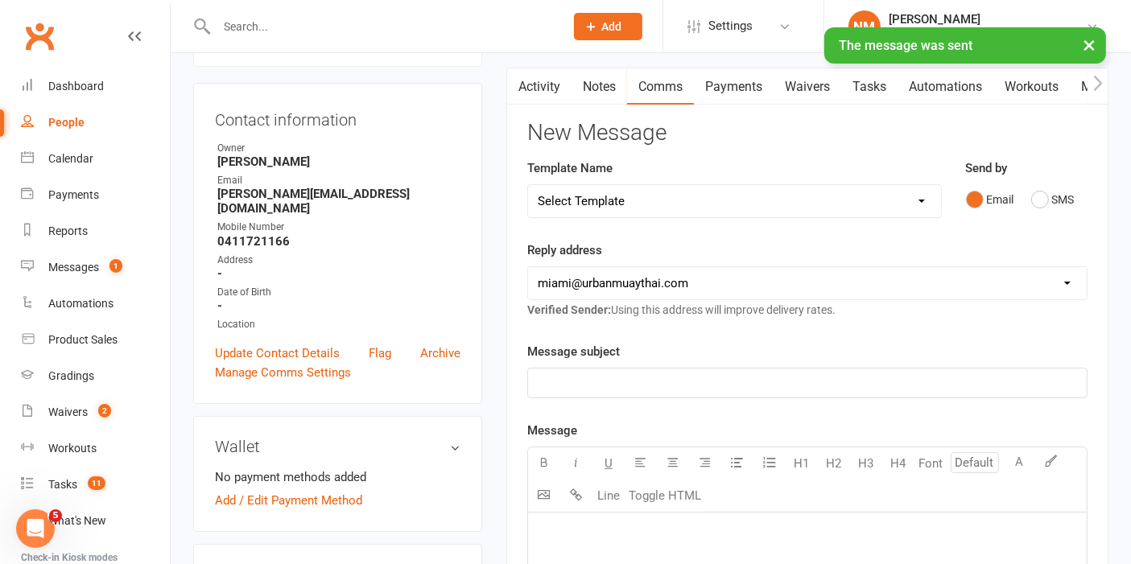
click at [809, 72] on link "Waivers" at bounding box center [808, 86] width 68 height 37
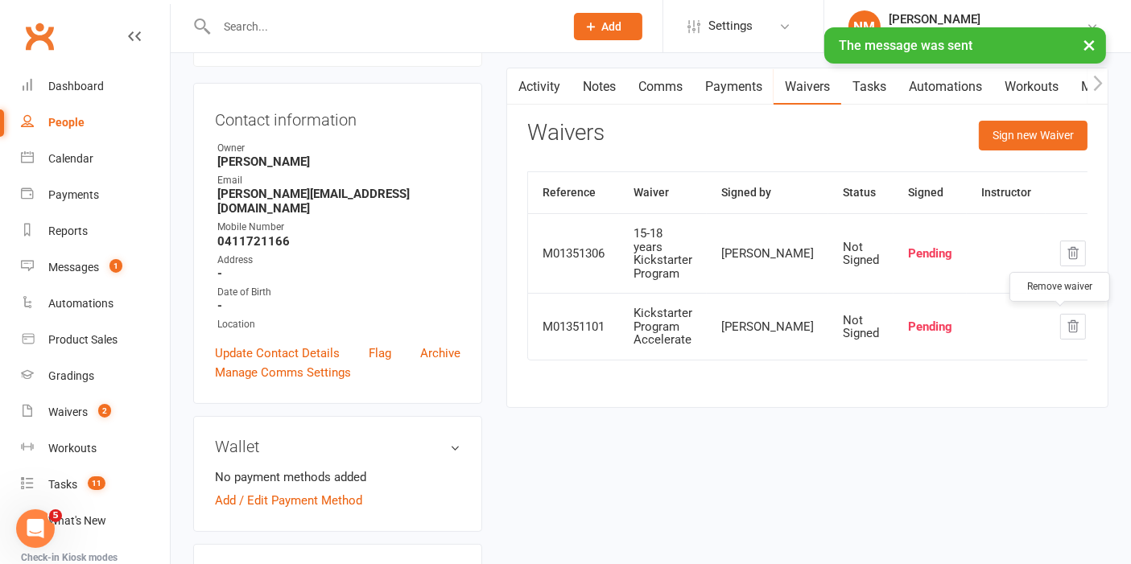
click at [1069, 321] on icon "button" at bounding box center [1074, 326] width 10 height 11
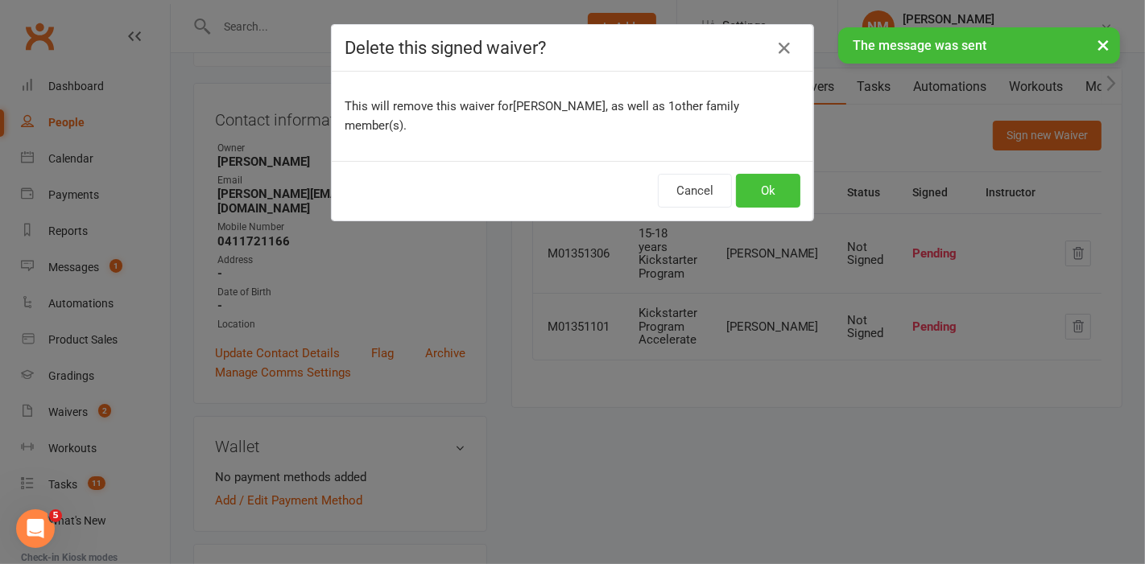
click at [767, 176] on button "Ok" at bounding box center [768, 191] width 64 height 34
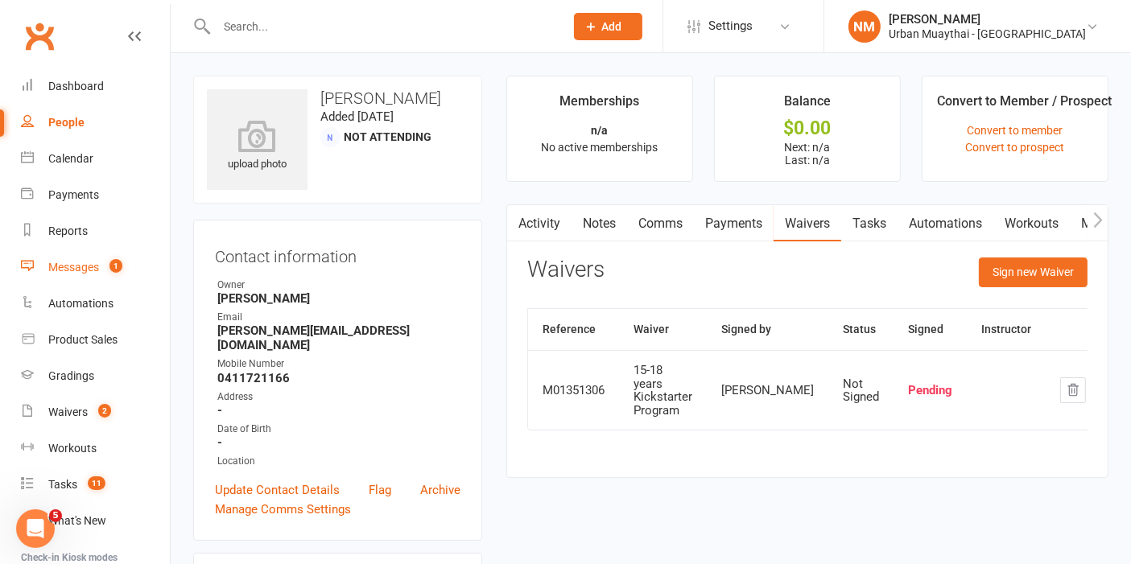
click at [73, 258] on link "Messages 1" at bounding box center [95, 268] width 149 height 36
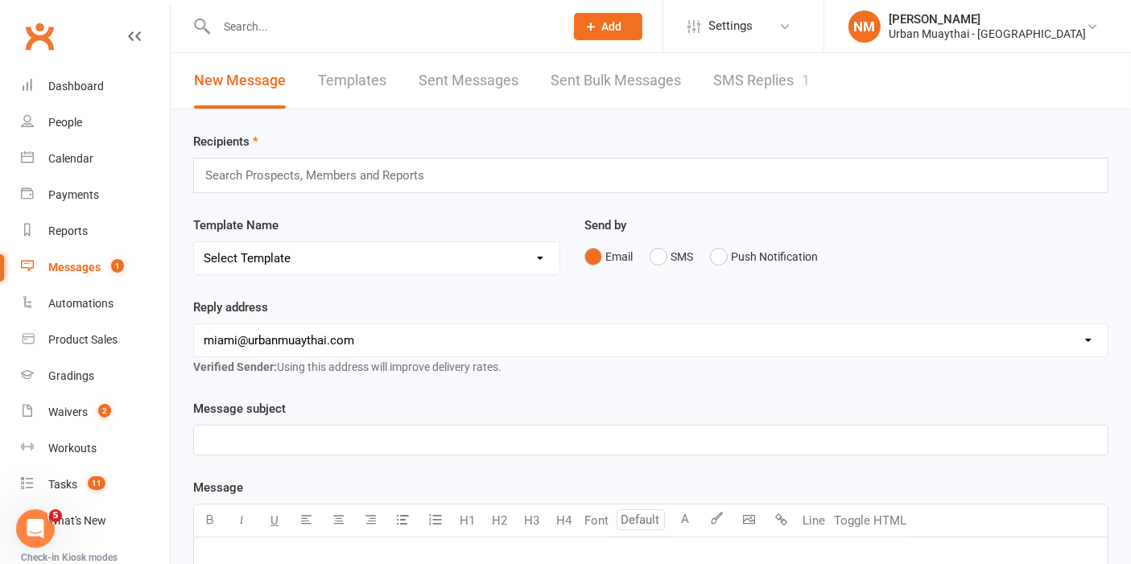
click at [720, 79] on link "SMS Replies 1" at bounding box center [761, 81] width 97 height 56
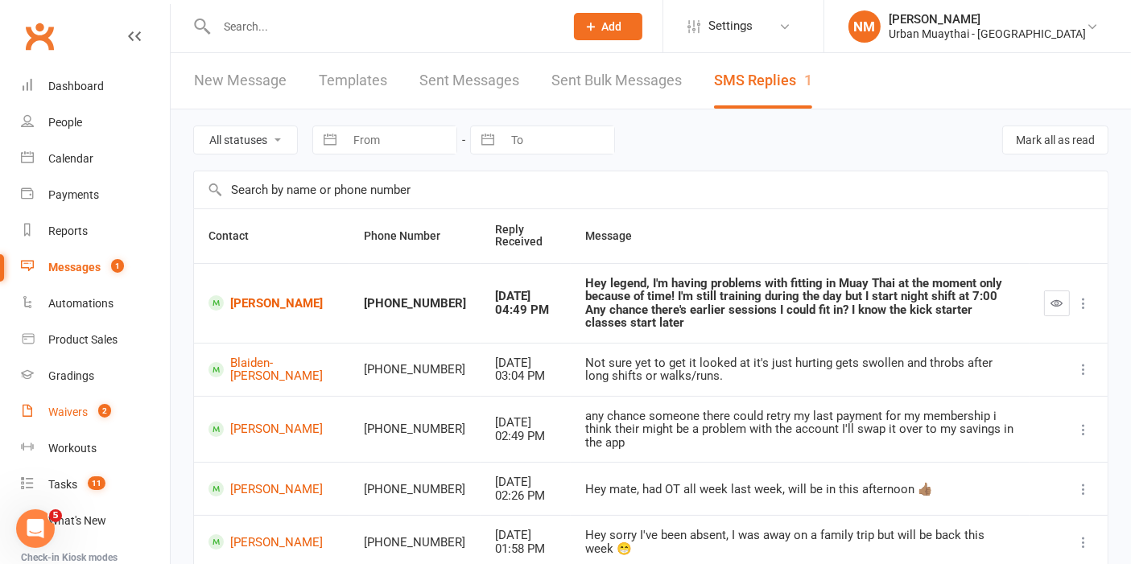
click at [72, 415] on div "Waivers" at bounding box center [67, 412] width 39 height 13
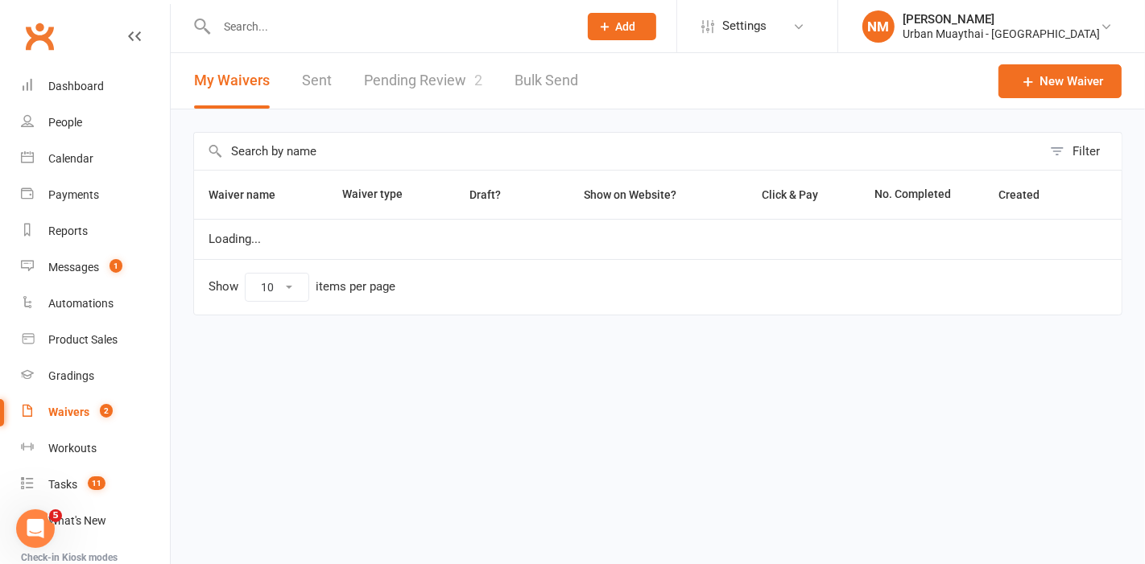
select select "50"
click at [411, 93] on link "Pending Review 2" at bounding box center [423, 81] width 118 height 56
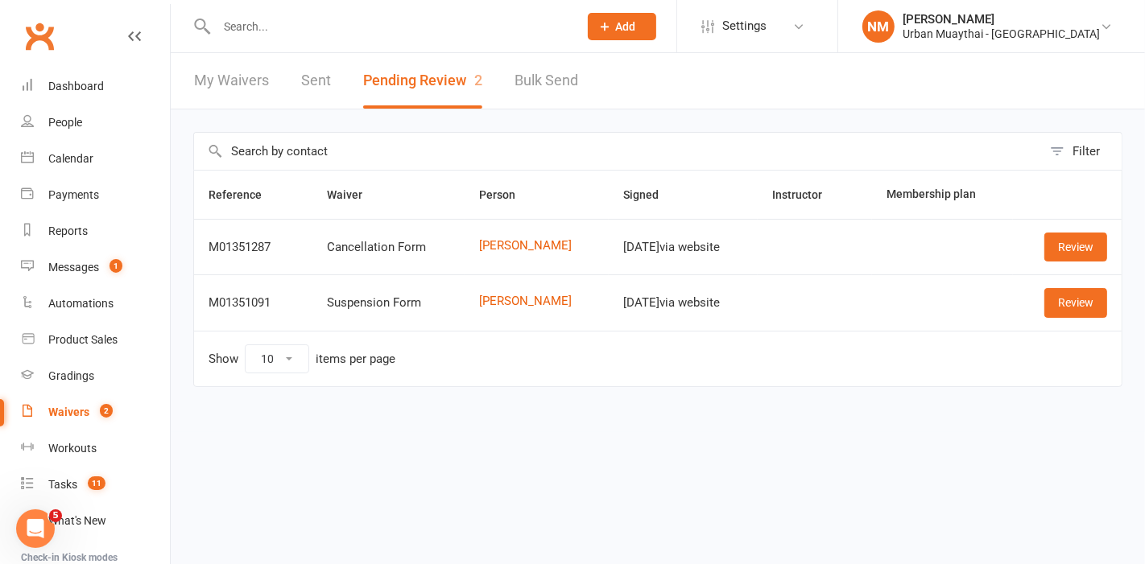
click at [259, 31] on input "text" at bounding box center [389, 26] width 355 height 23
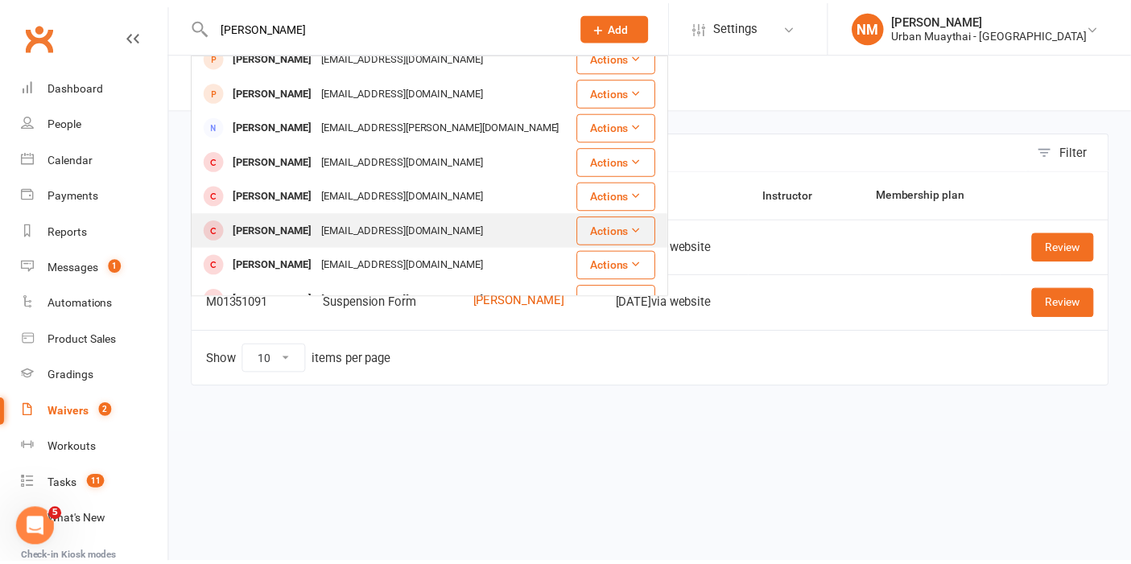
scroll to position [268, 0]
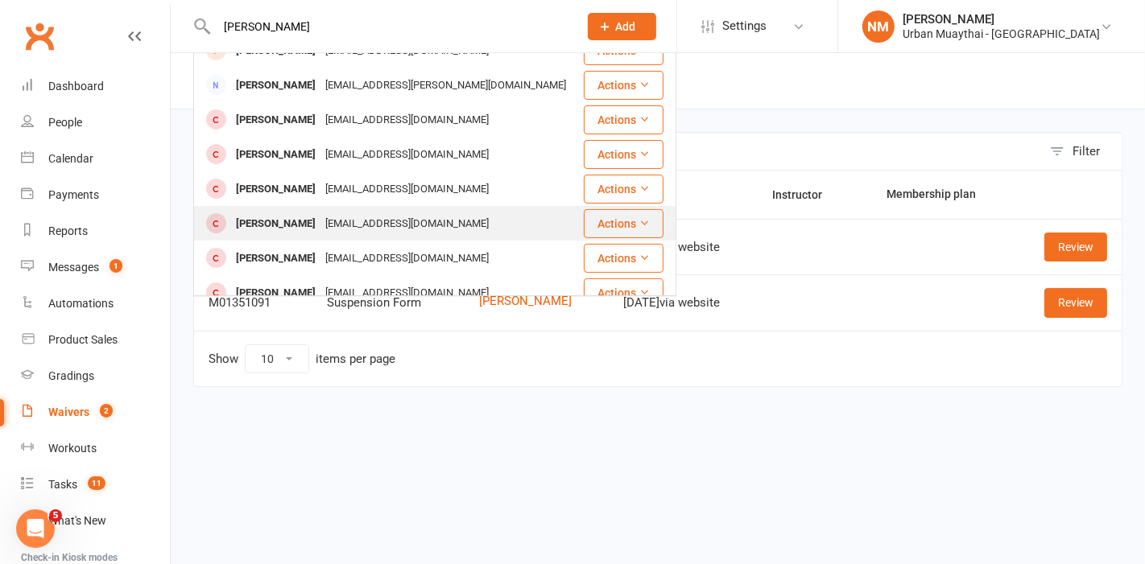
type input "william"
click at [310, 213] on div "William Johansson" at bounding box center [275, 224] width 89 height 23
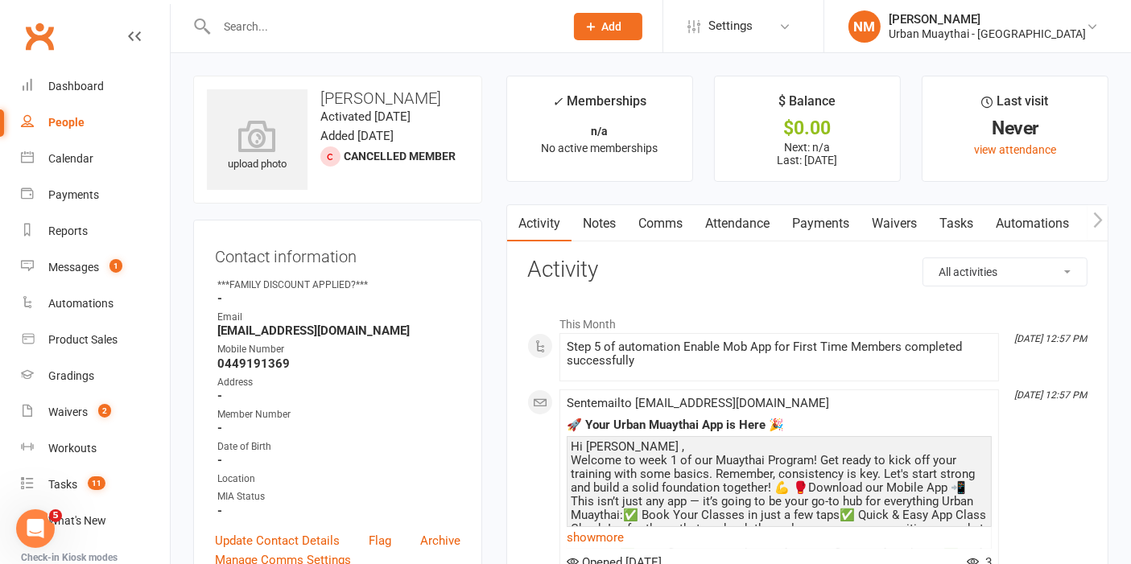
click at [737, 221] on link "Attendance" at bounding box center [737, 223] width 87 height 37
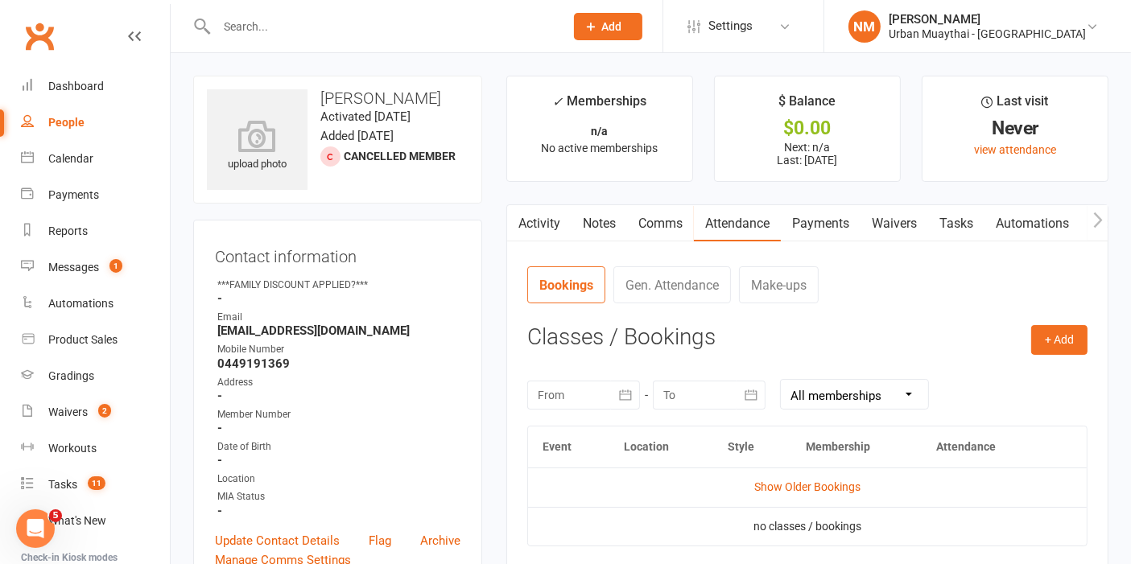
click at [816, 221] on link "Payments" at bounding box center [821, 223] width 80 height 37
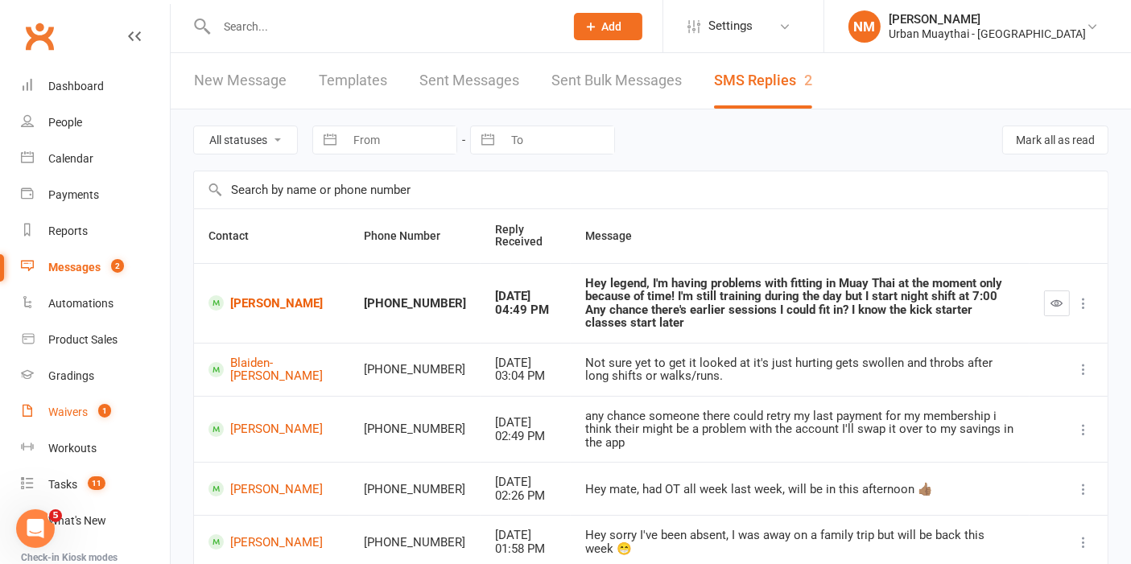
click at [73, 411] on div "Waivers" at bounding box center [67, 412] width 39 height 13
select select "50"
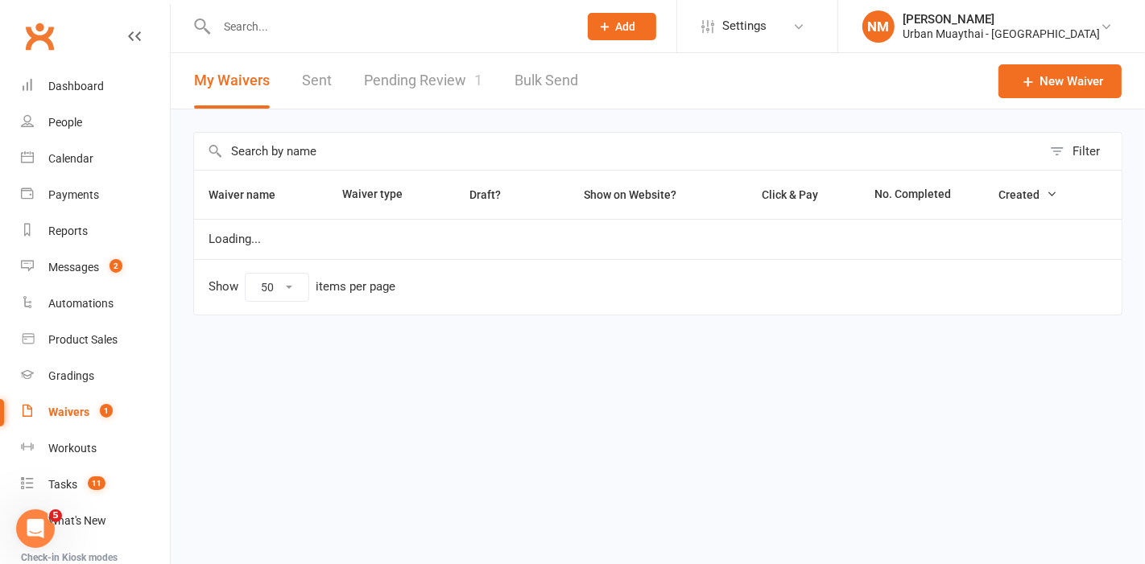
click at [414, 84] on link "Pending Review 1" at bounding box center [423, 81] width 118 height 56
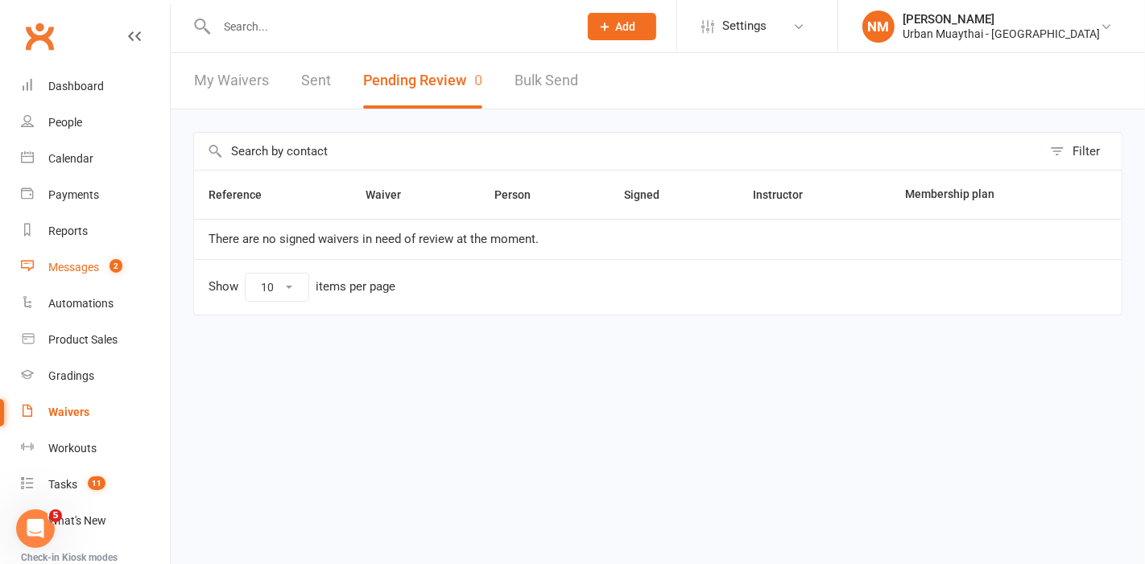
click at [86, 275] on link "Messages 2" at bounding box center [95, 268] width 149 height 36
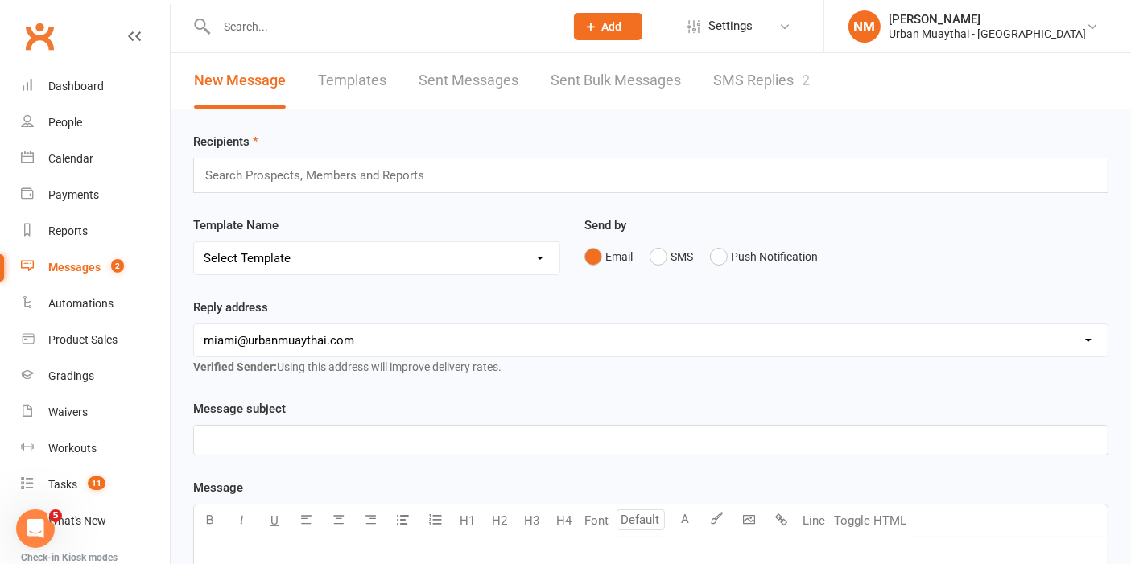
click at [744, 64] on link "SMS Replies 2" at bounding box center [761, 81] width 97 height 56
